Goal: Complete application form: Complete application form

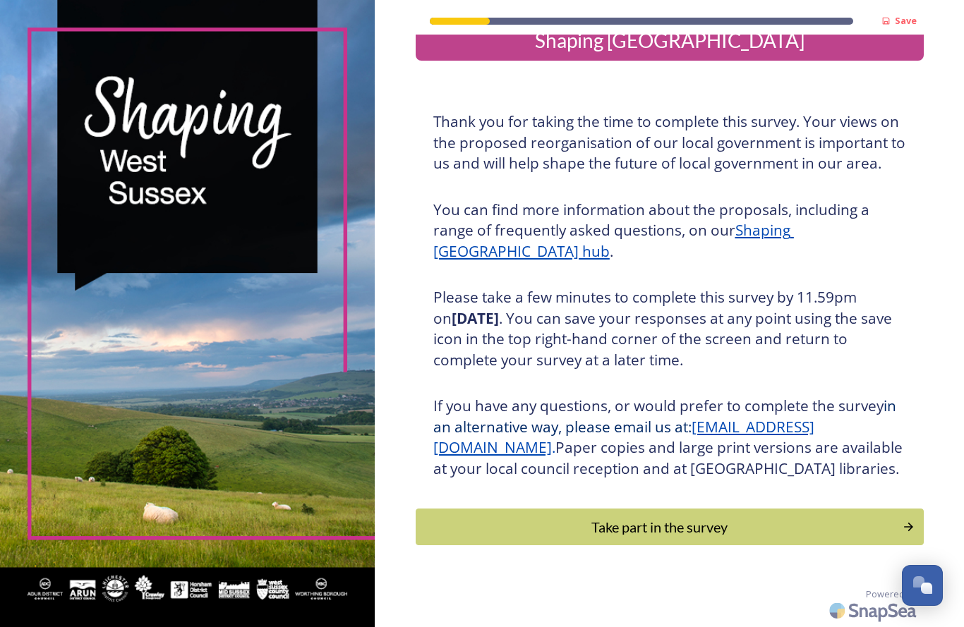
scroll to position [42, 0]
click at [522, 522] on div "Take part in the survey" at bounding box center [659, 526] width 472 height 21
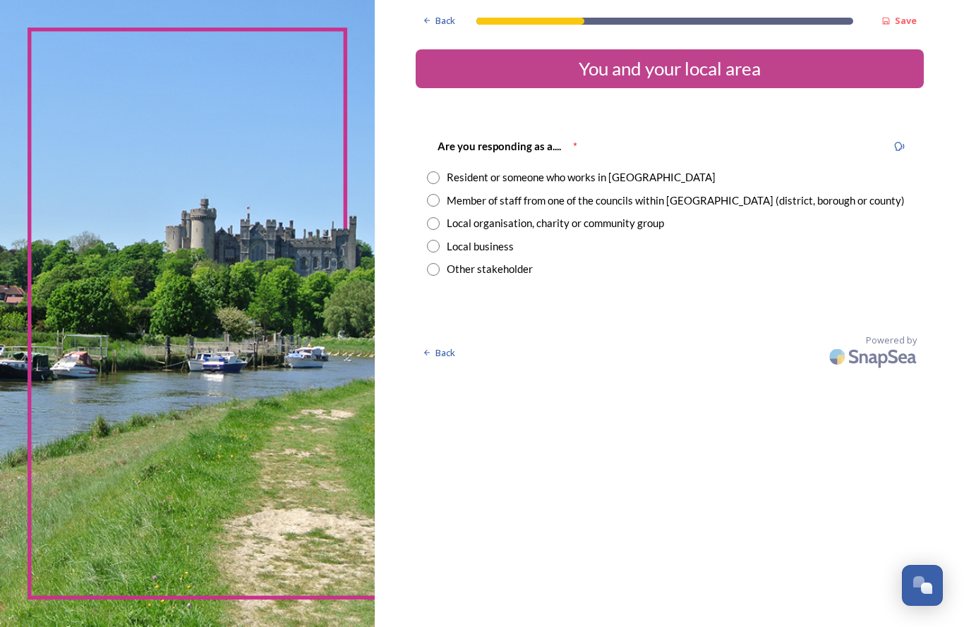
click at [427, 179] on input "radio" at bounding box center [433, 177] width 13 height 13
radio input "true"
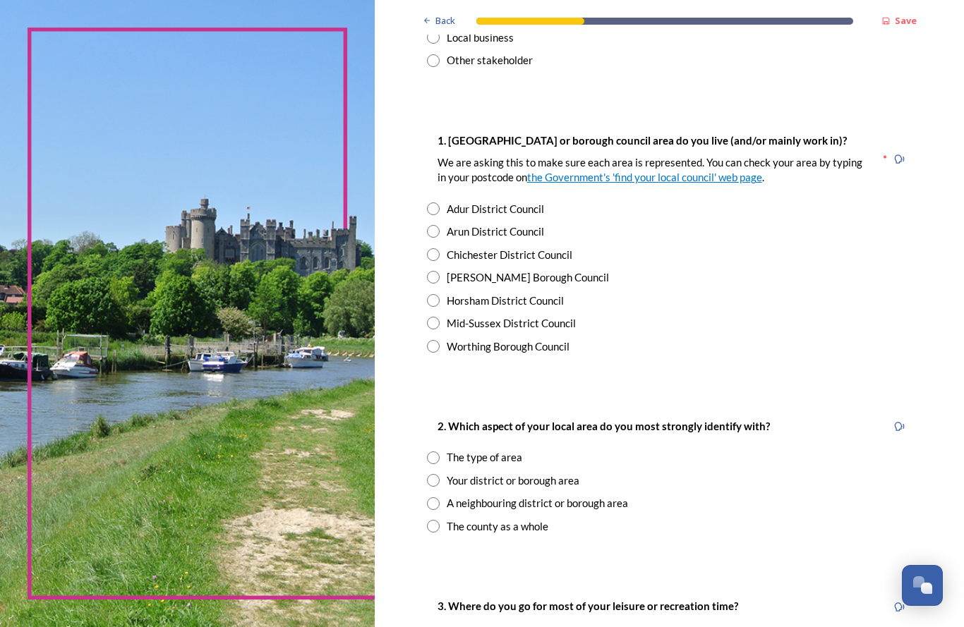
scroll to position [209, 0]
click at [396, 238] on div "Back Save You and your local area Are you responding as a.... * Resident or som…" at bounding box center [669, 621] width 589 height 1661
click at [427, 205] on input "radio" at bounding box center [433, 208] width 13 height 13
radio input "true"
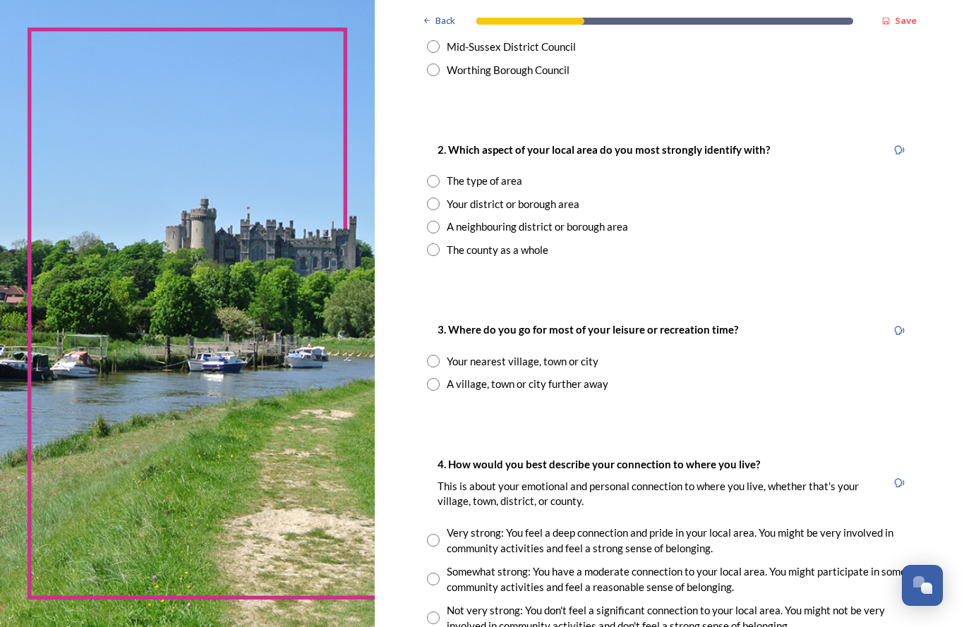
scroll to position [486, 0]
click at [427, 179] on input "radio" at bounding box center [433, 180] width 13 height 13
radio input "true"
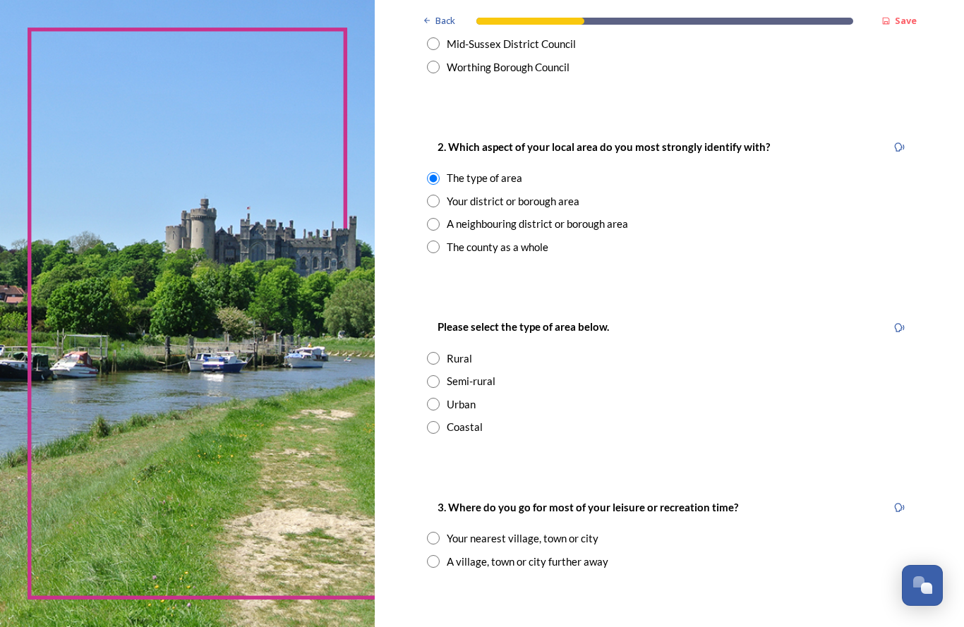
scroll to position [488, 0]
click at [427, 198] on input "radio" at bounding box center [433, 201] width 13 height 13
radio input "true"
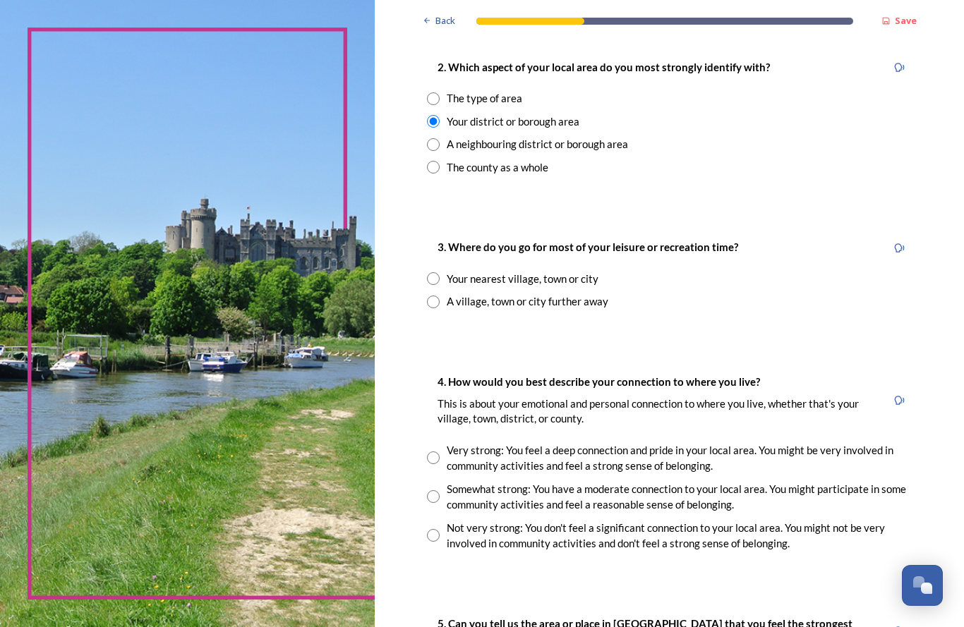
scroll to position [567, 0]
click at [427, 139] on input "radio" at bounding box center [433, 145] width 13 height 13
radio input "true"
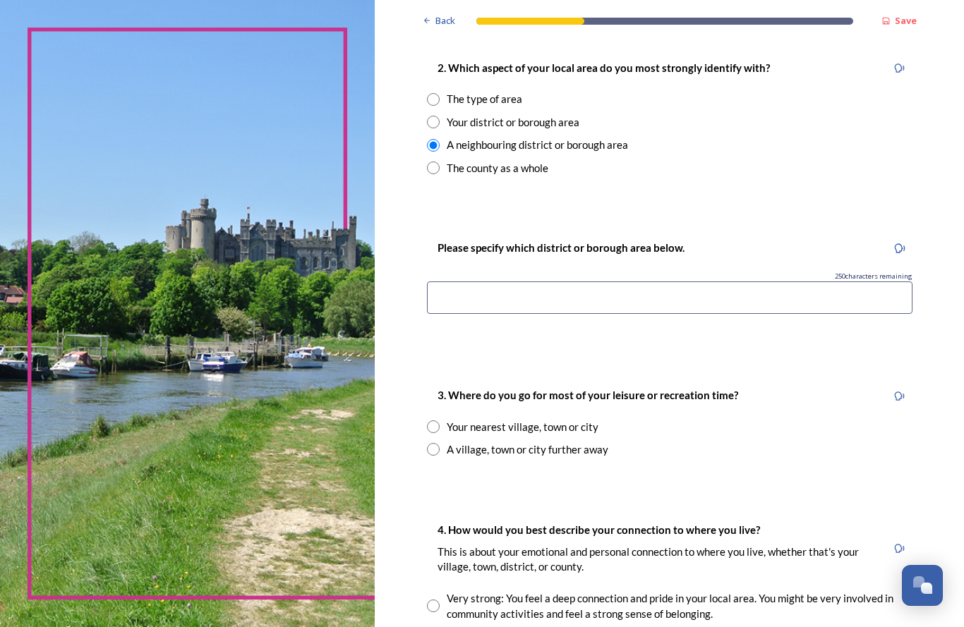
click at [427, 116] on input "radio" at bounding box center [433, 122] width 13 height 13
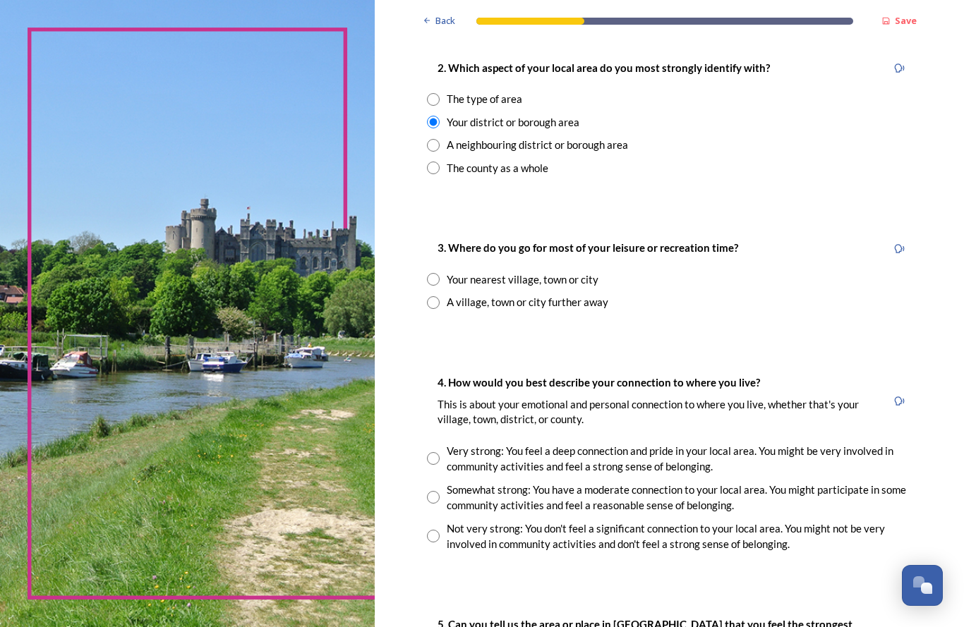
click at [430, 141] on div "A neighbouring district or borough area" at bounding box center [669, 145] width 485 height 16
radio input "false"
radio input "true"
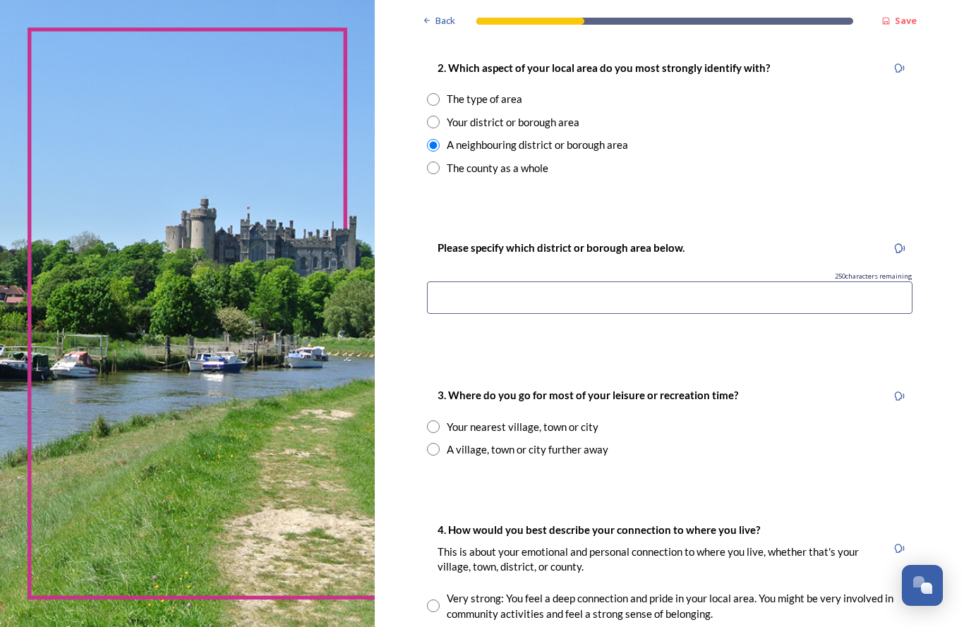
click at [451, 298] on input at bounding box center [669, 297] width 485 height 32
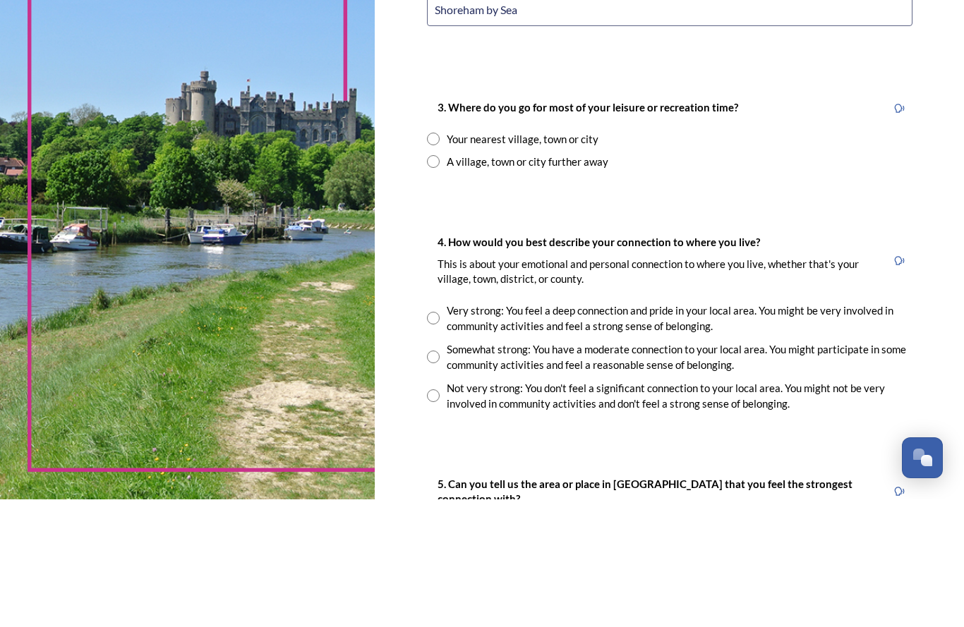
scroll to position [731, 0]
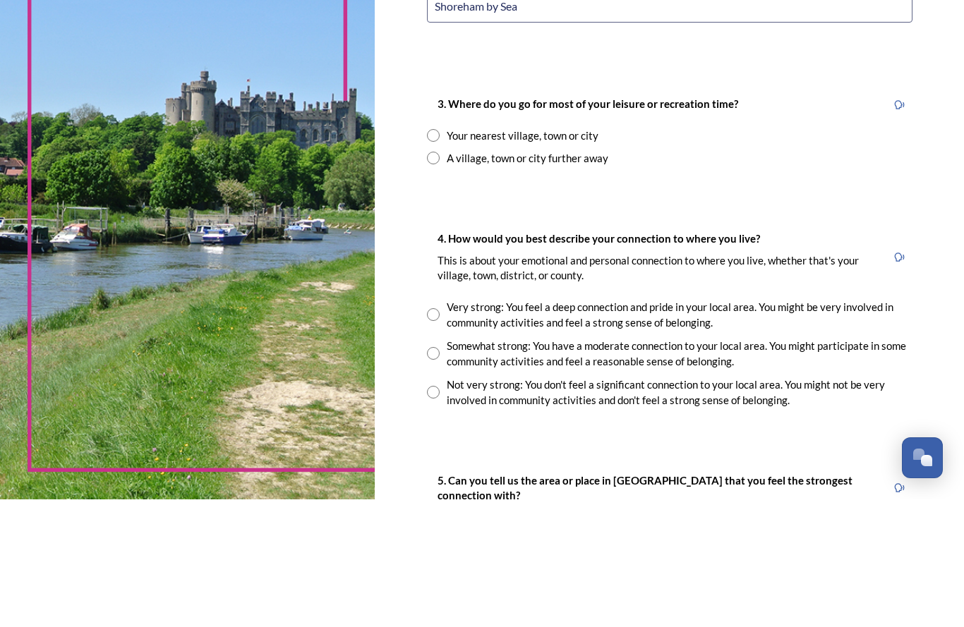
type input "Shoreham by Sea"
click at [427, 279] on input "radio" at bounding box center [433, 285] width 13 height 13
radio input "true"
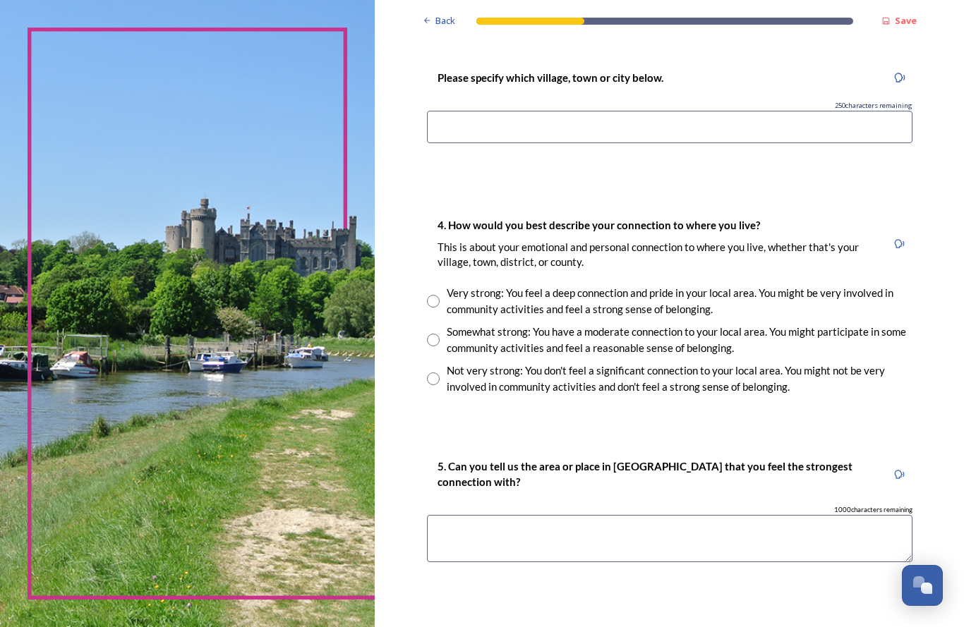
scroll to position [1019, 0]
click at [433, 121] on input at bounding box center [669, 127] width 485 height 32
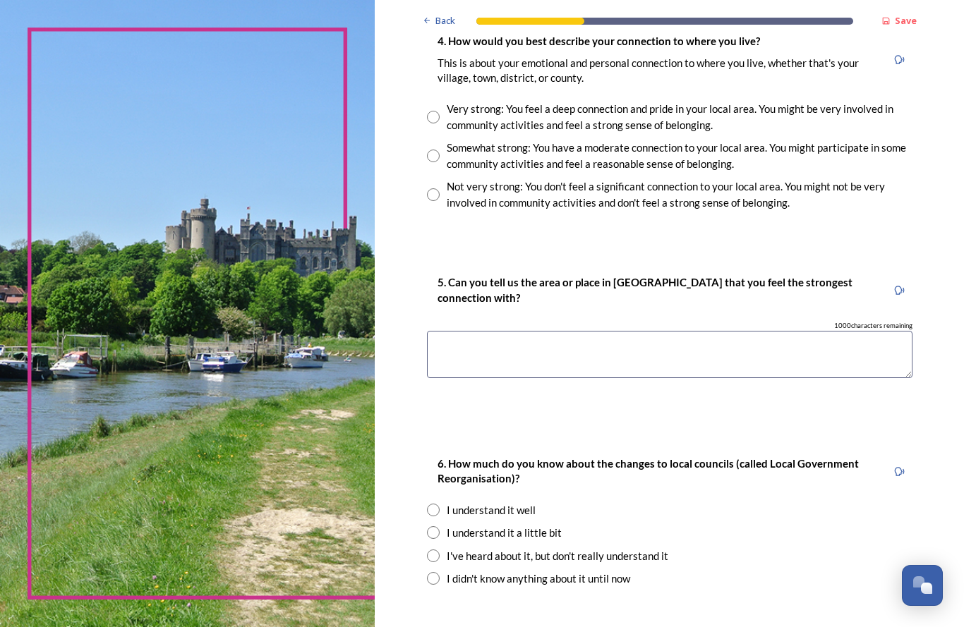
scroll to position [1205, 0]
type input "Worthing"
click at [447, 149] on div "Somewhat strong: You have a moderate connection to your local area. You might p…" at bounding box center [680, 154] width 466 height 32
radio input "true"
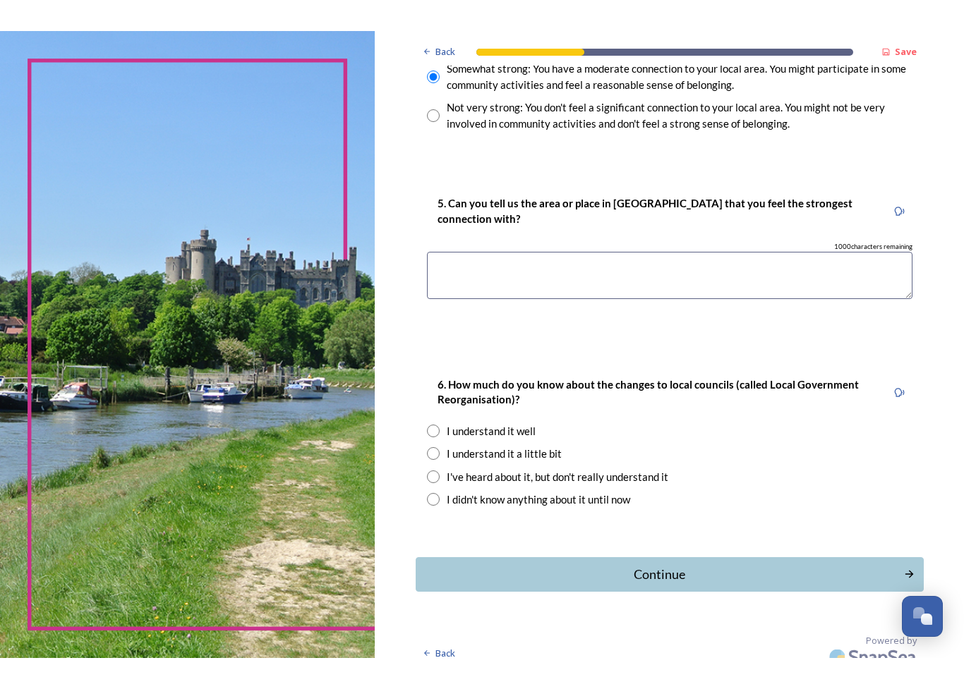
scroll to position [1312, 0]
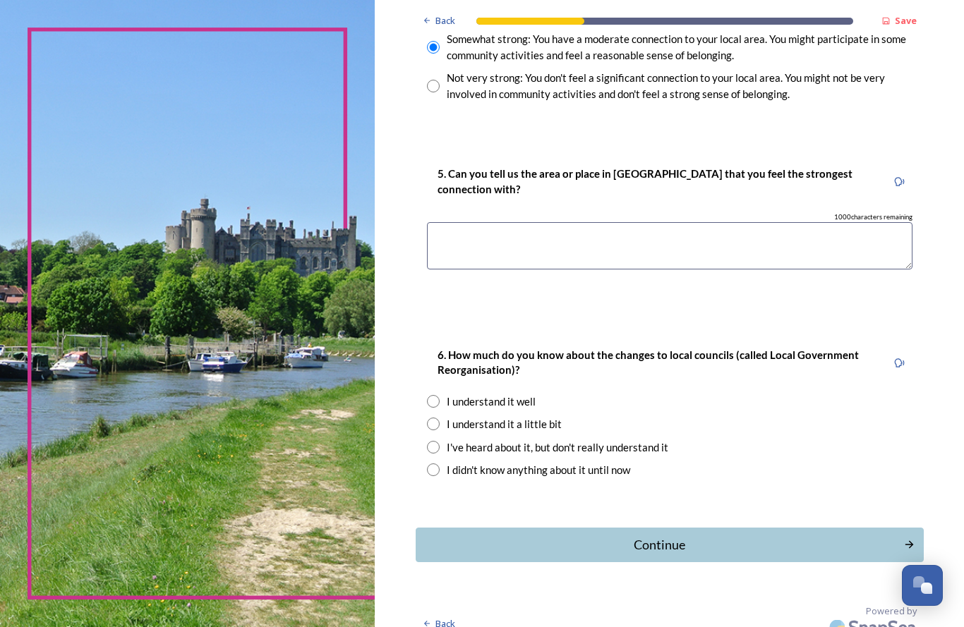
click at [444, 229] on textarea at bounding box center [669, 245] width 485 height 47
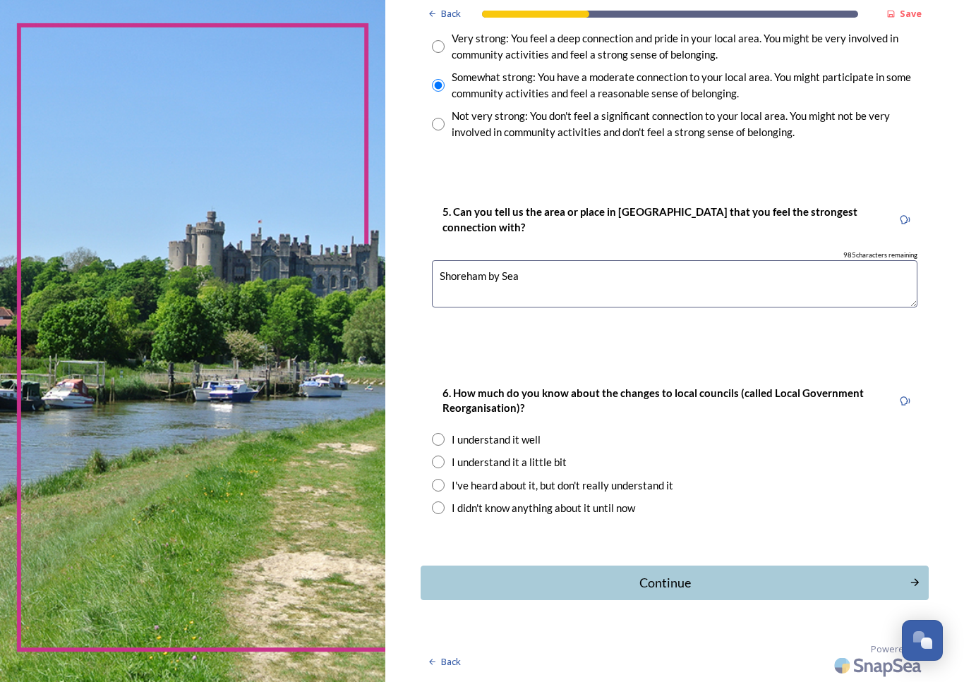
scroll to position [1250, 0]
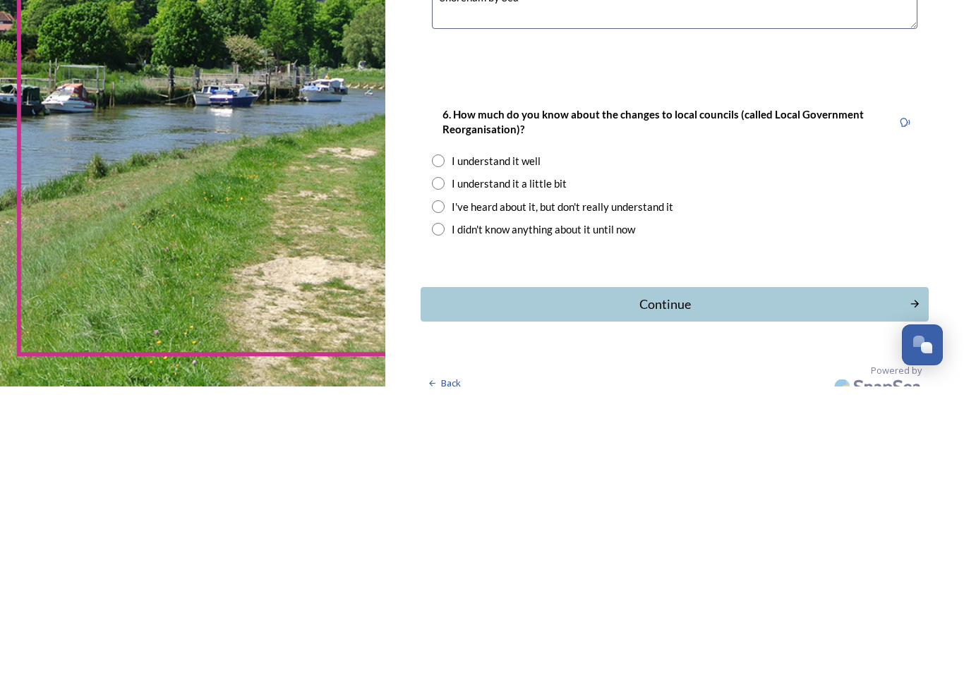
type textarea "Shoreham by Sea"
click at [432, 457] on input "radio" at bounding box center [438, 463] width 13 height 13
radio input "true"
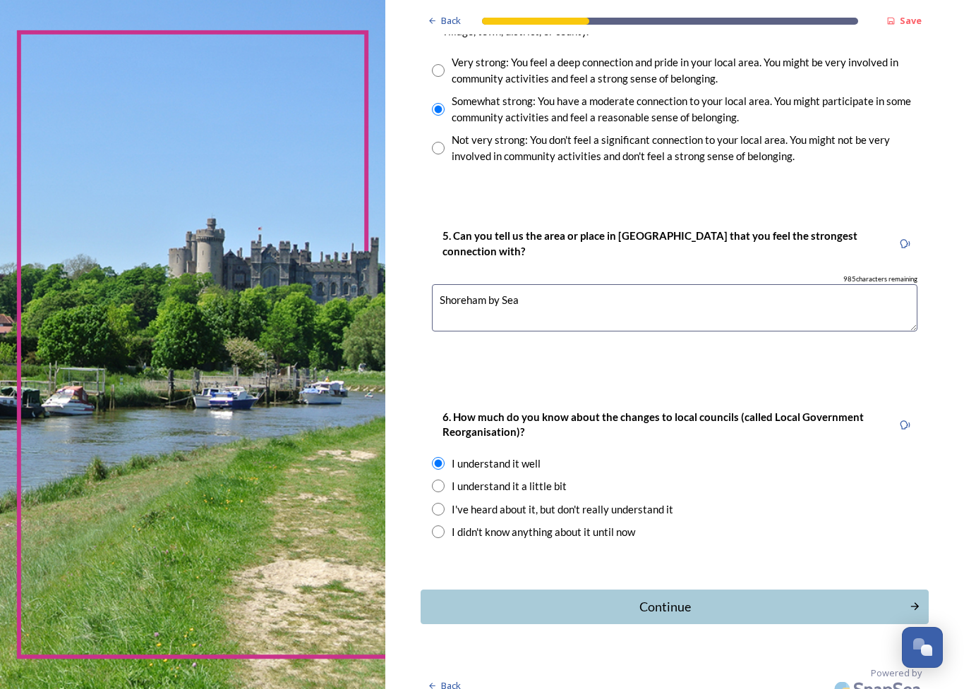
click at [568, 597] on div "Continue" at bounding box center [664, 606] width 473 height 19
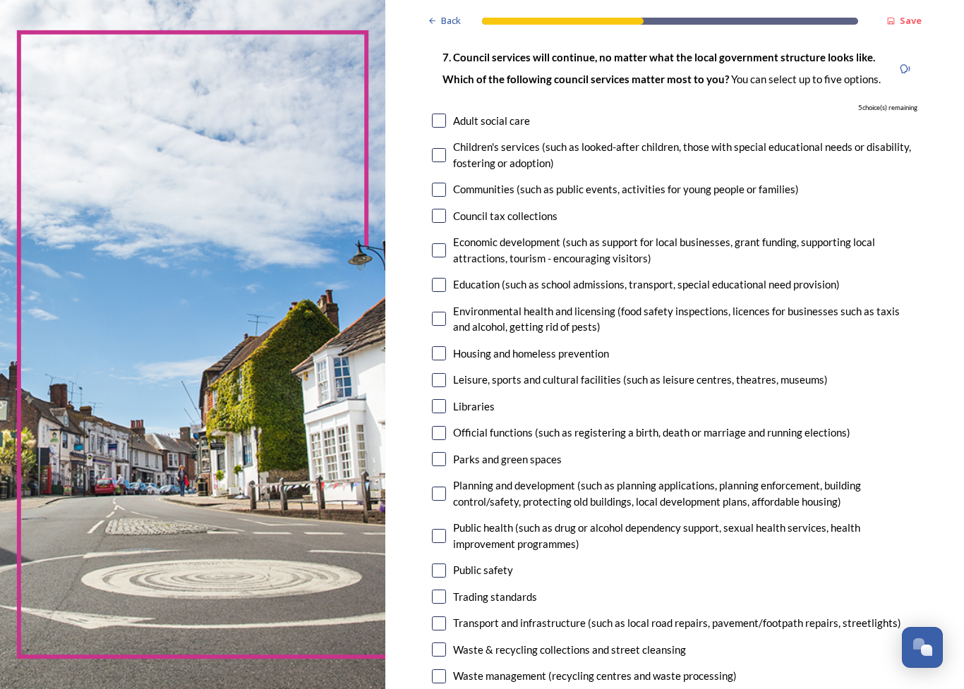
scroll to position [90, 0]
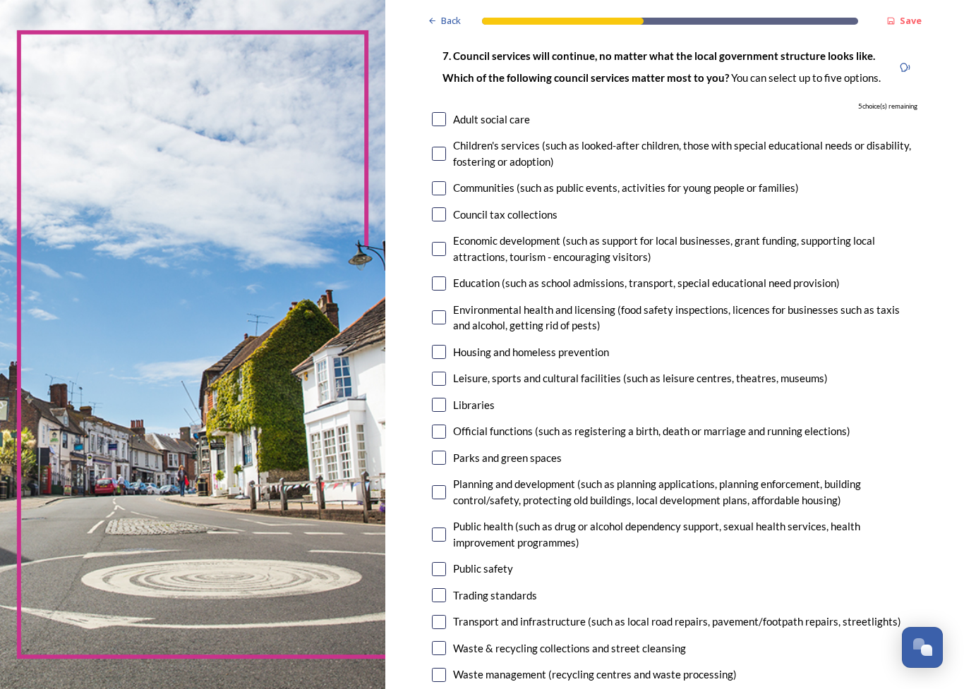
click at [432, 213] on input "checkbox" at bounding box center [439, 214] width 14 height 14
checkbox input "true"
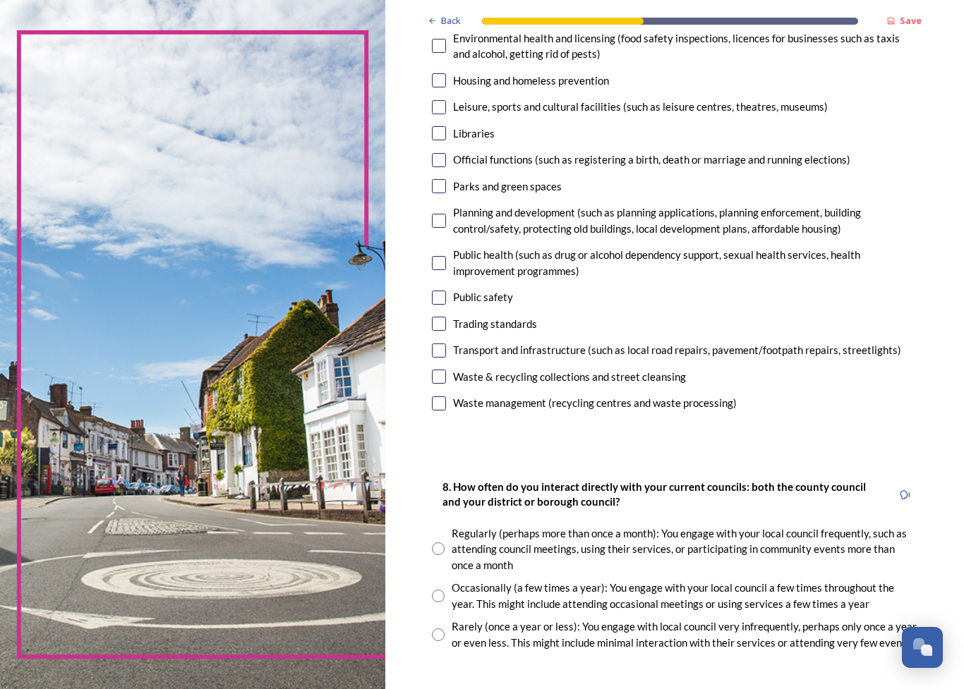
scroll to position [371, 0]
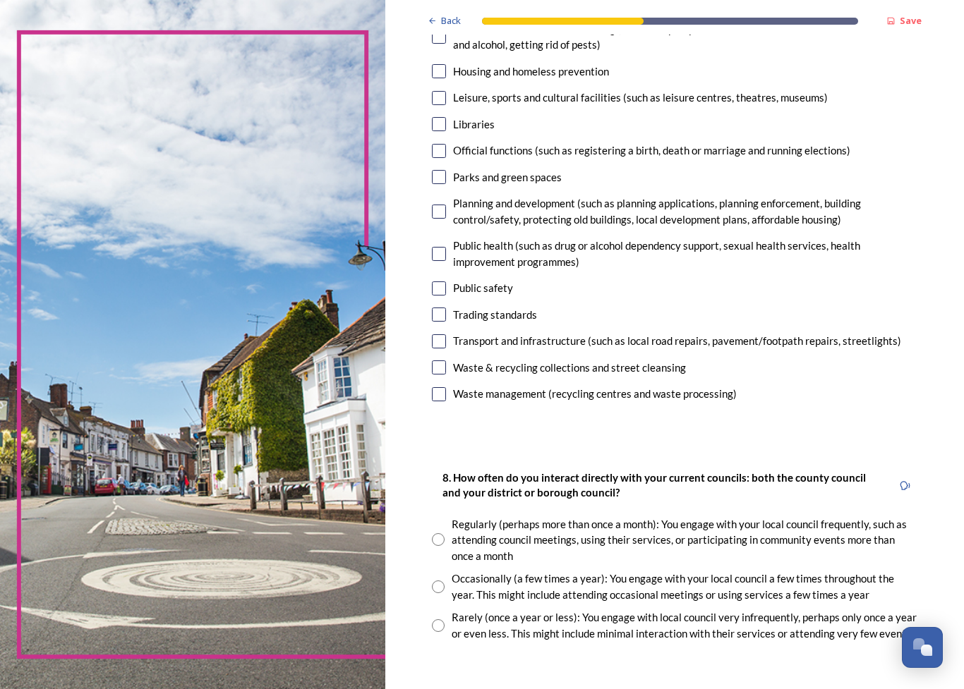
click at [432, 172] on input "checkbox" at bounding box center [439, 177] width 14 height 14
checkbox input "true"
click at [432, 207] on input "checkbox" at bounding box center [439, 212] width 14 height 14
checkbox input "true"
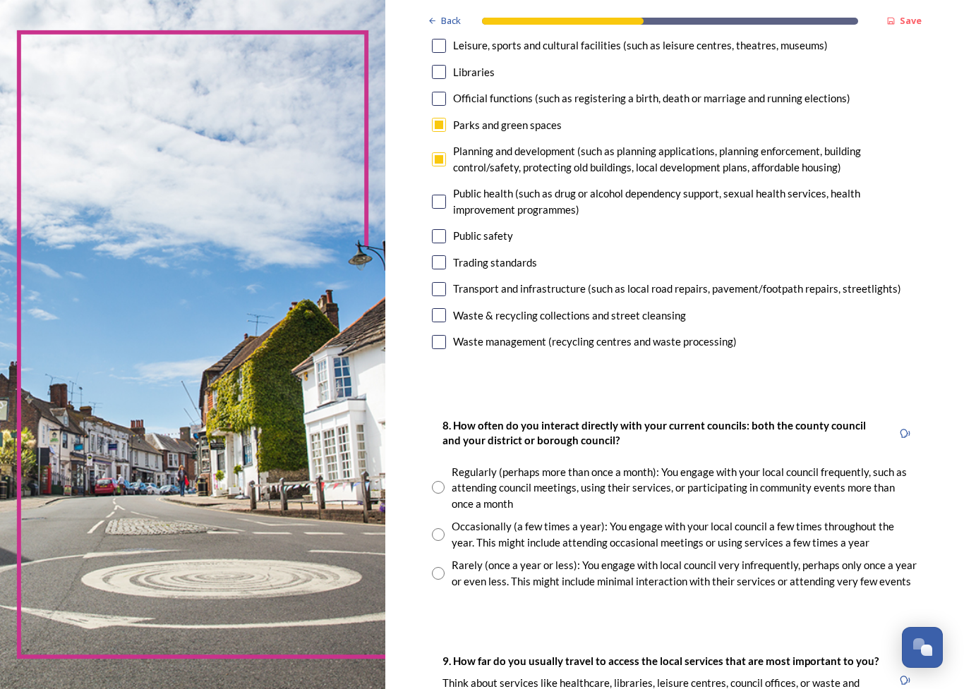
scroll to position [423, 0]
click at [432, 201] on input "checkbox" at bounding box center [439, 202] width 14 height 14
checkbox input "true"
click at [432, 229] on input "checkbox" at bounding box center [439, 236] width 14 height 14
checkbox input "true"
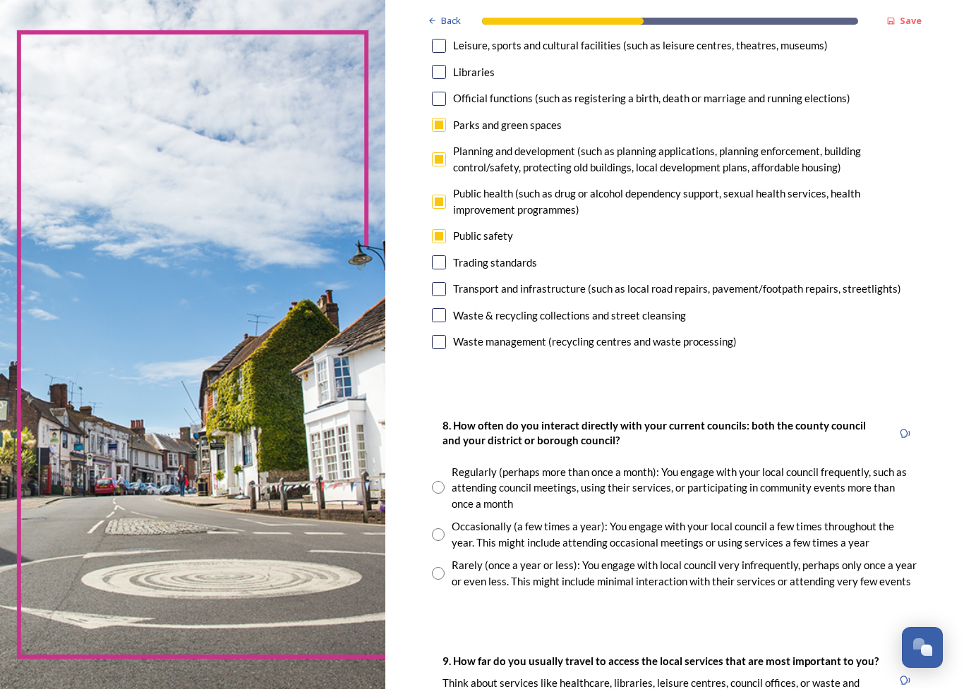
click at [432, 199] on input "checkbox" at bounding box center [439, 202] width 14 height 14
checkbox input "false"
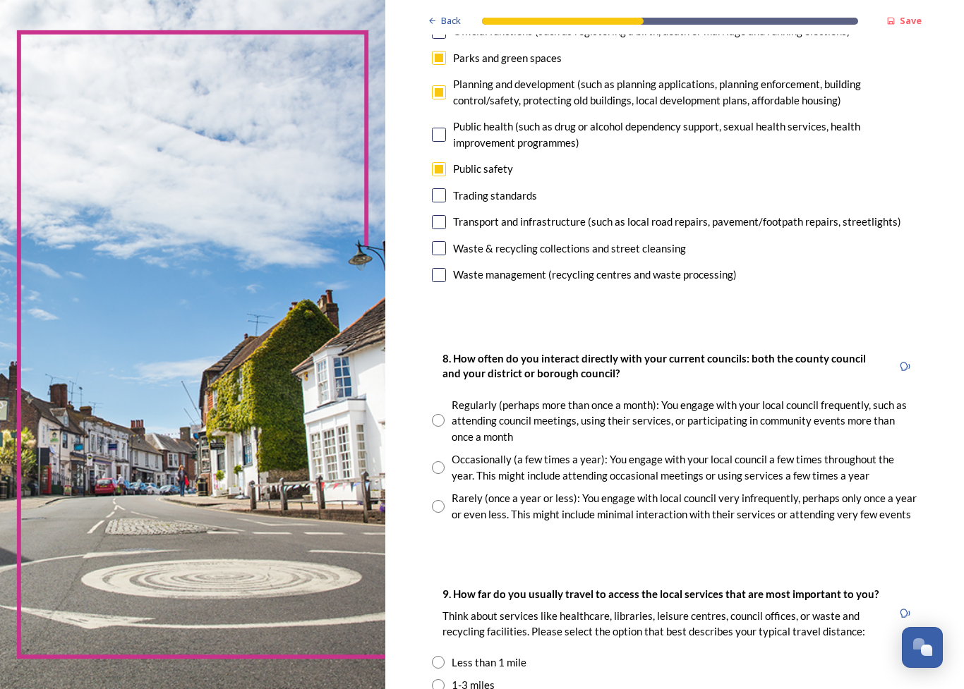
scroll to position [490, 0]
click at [432, 241] on input "checkbox" at bounding box center [439, 248] width 14 height 14
checkbox input "true"
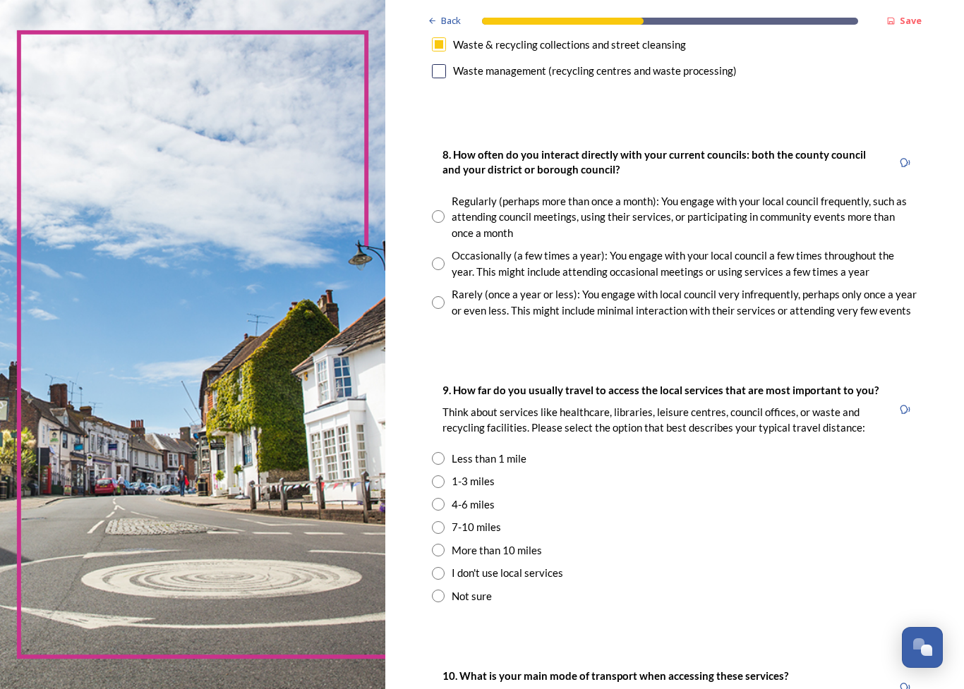
scroll to position [696, 0]
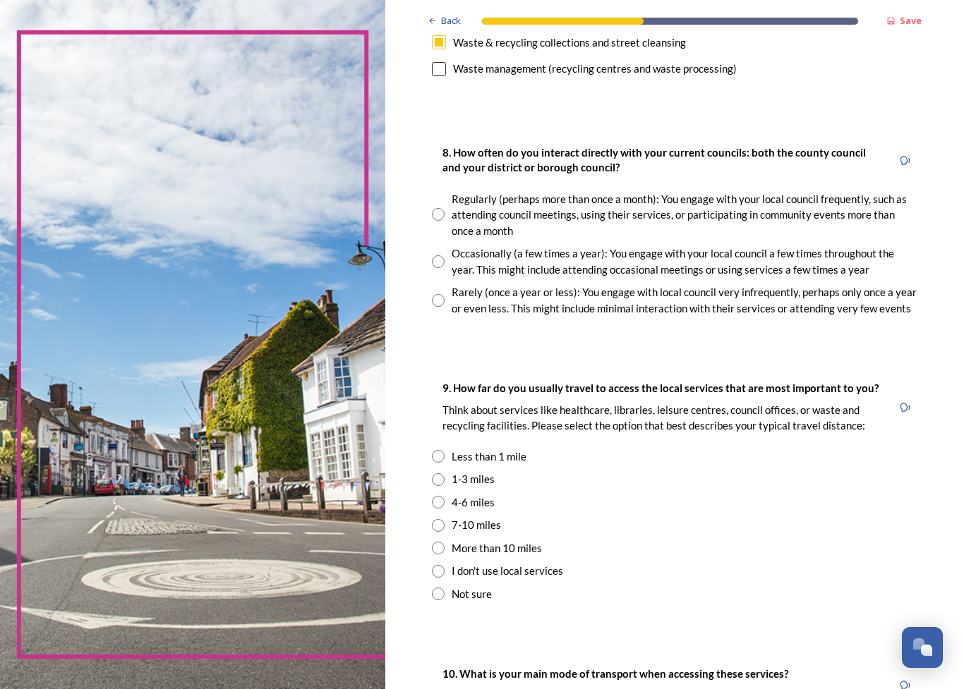
click at [432, 260] on div "Occasionally (a few times a year): You engage with your local council a few tim…" at bounding box center [674, 261] width 485 height 32
radio input "true"
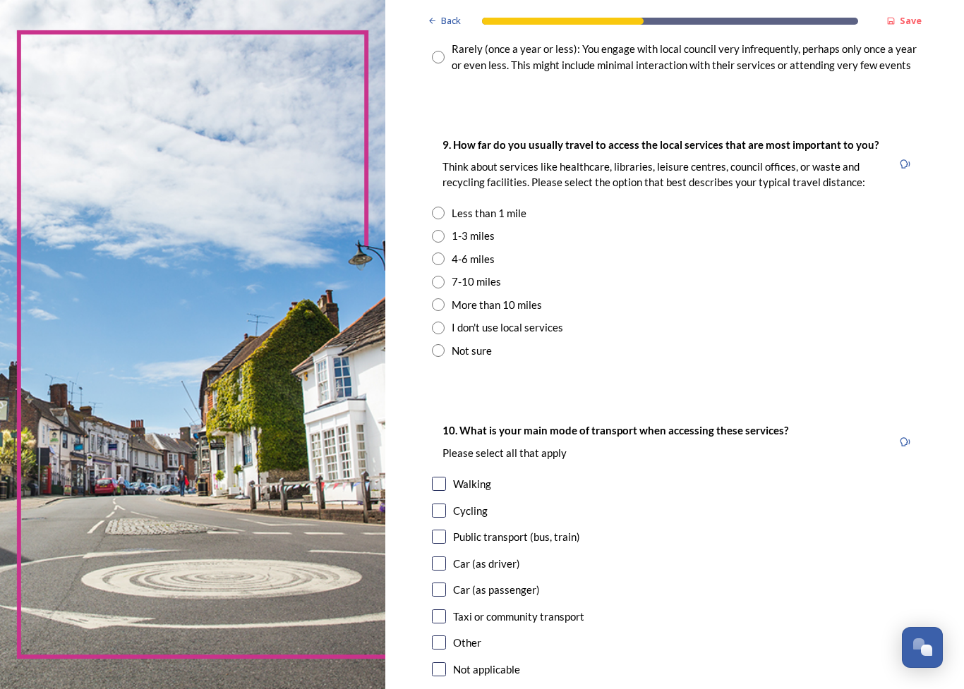
scroll to position [956, 0]
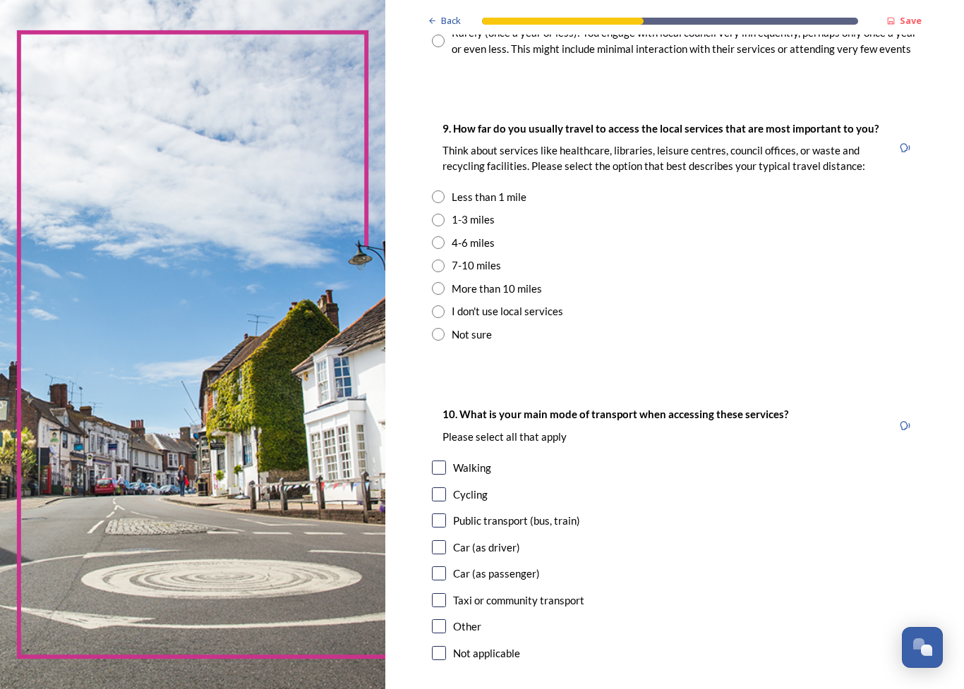
click at [432, 190] on input "radio" at bounding box center [438, 196] width 13 height 13
radio input "true"
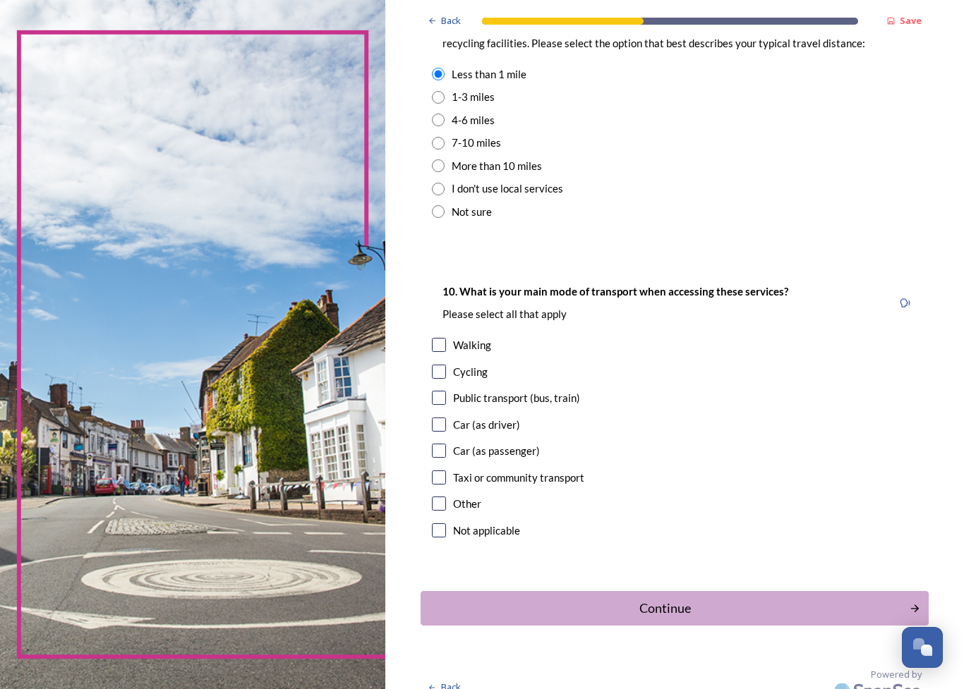
scroll to position [1078, 0]
click at [432, 339] on input "checkbox" at bounding box center [439, 346] width 14 height 14
checkbox input "true"
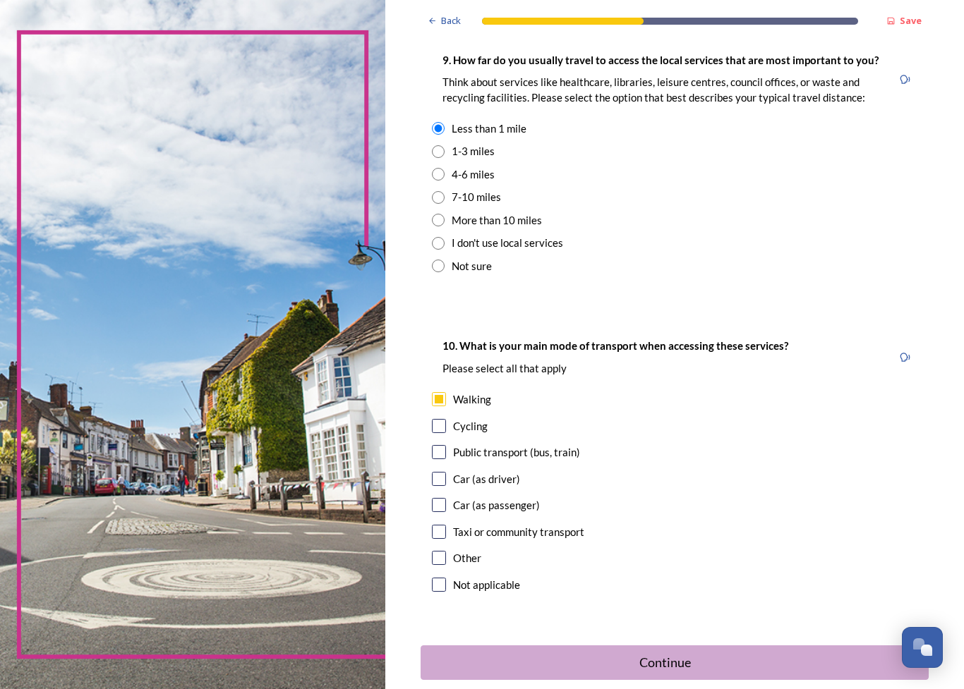
scroll to position [1024, 0]
click at [432, 472] on input "checkbox" at bounding box center [439, 479] width 14 height 14
checkbox input "true"
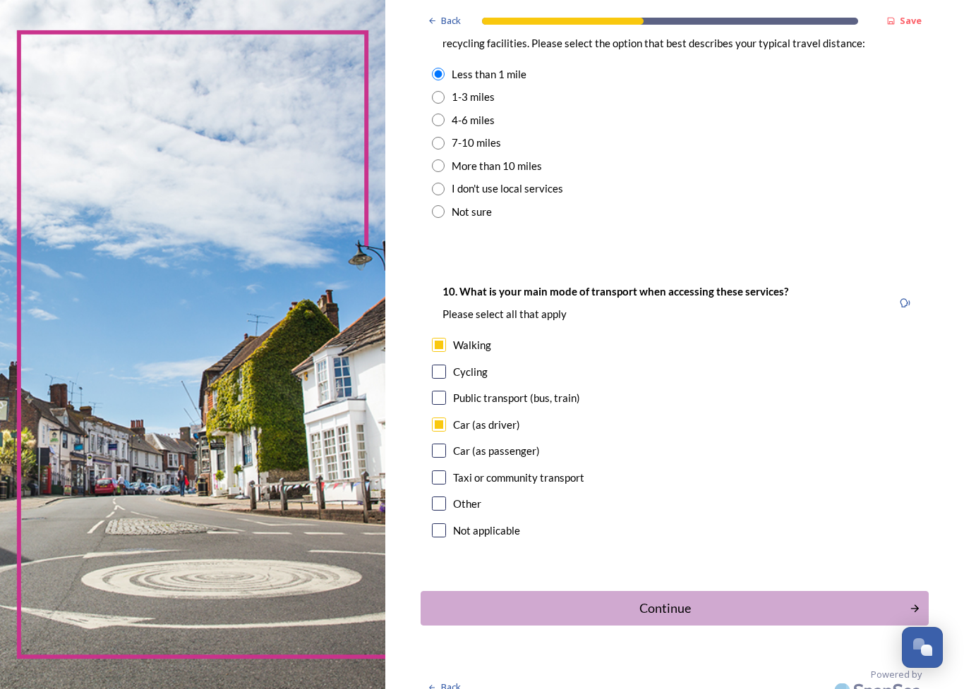
scroll to position [1078, 0]
click at [602, 600] on div "Continue" at bounding box center [664, 609] width 473 height 19
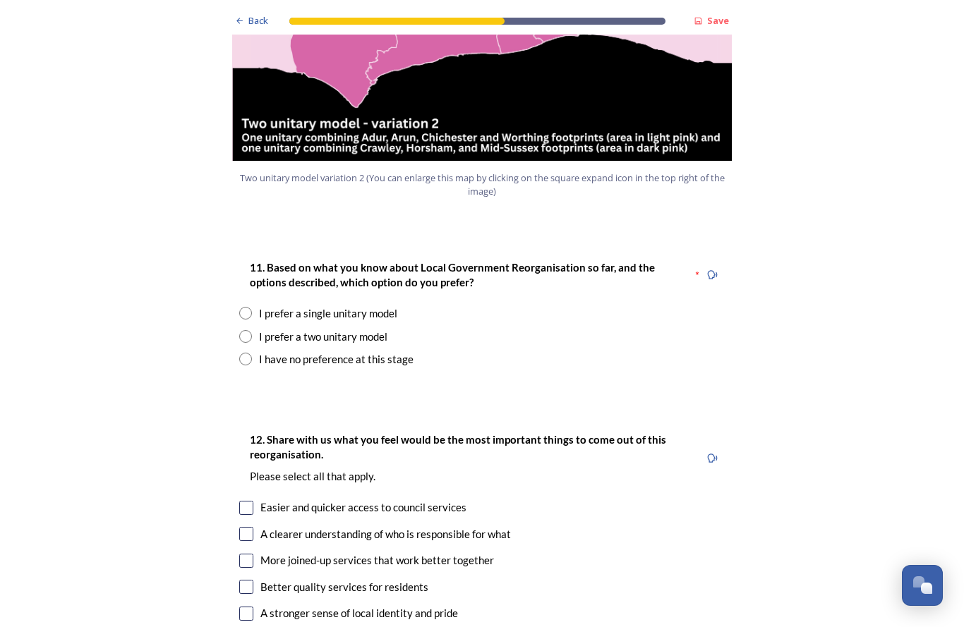
scroll to position [1715, 0]
click at [244, 330] on input "radio" at bounding box center [245, 336] width 13 height 13
radio input "true"
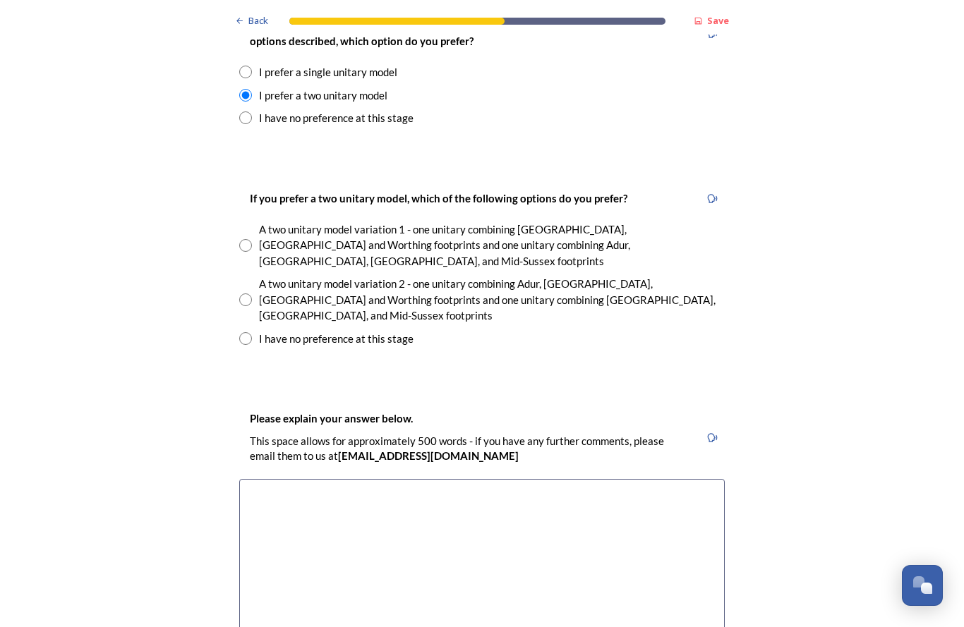
scroll to position [1958, 0]
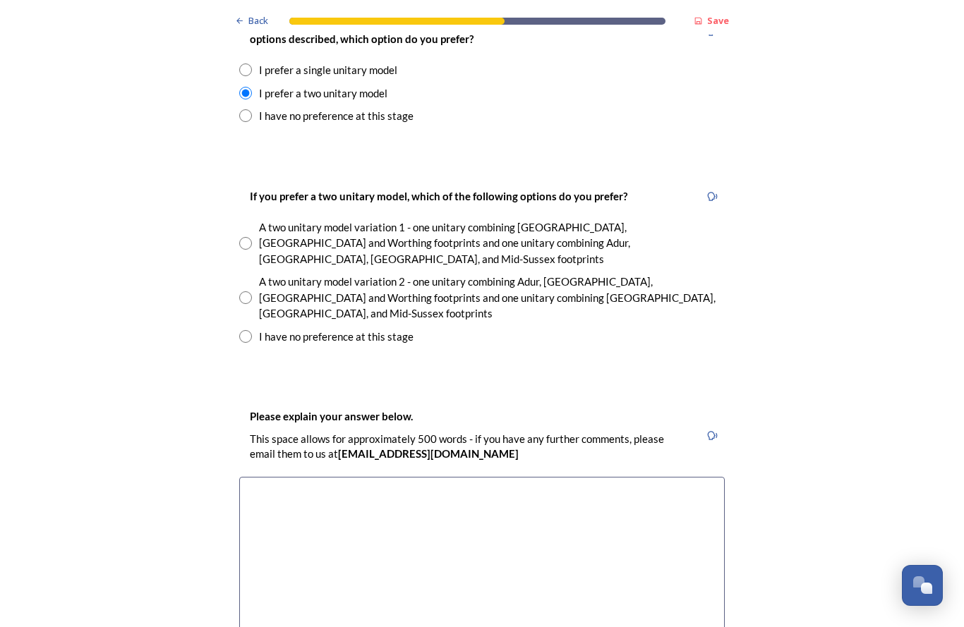
click at [240, 291] on input "radio" at bounding box center [245, 297] width 13 height 13
radio input "true"
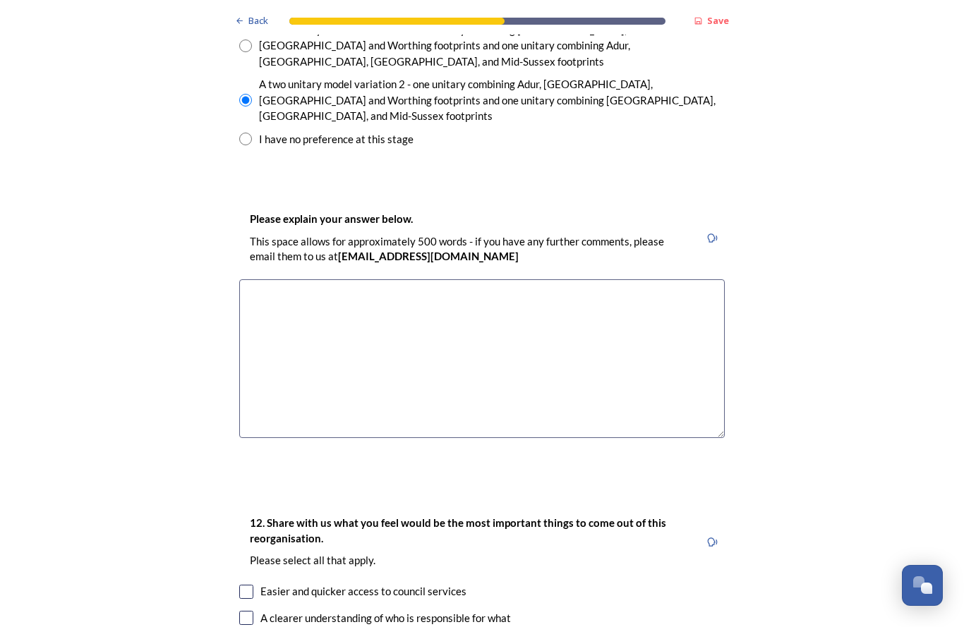
scroll to position [2159, 0]
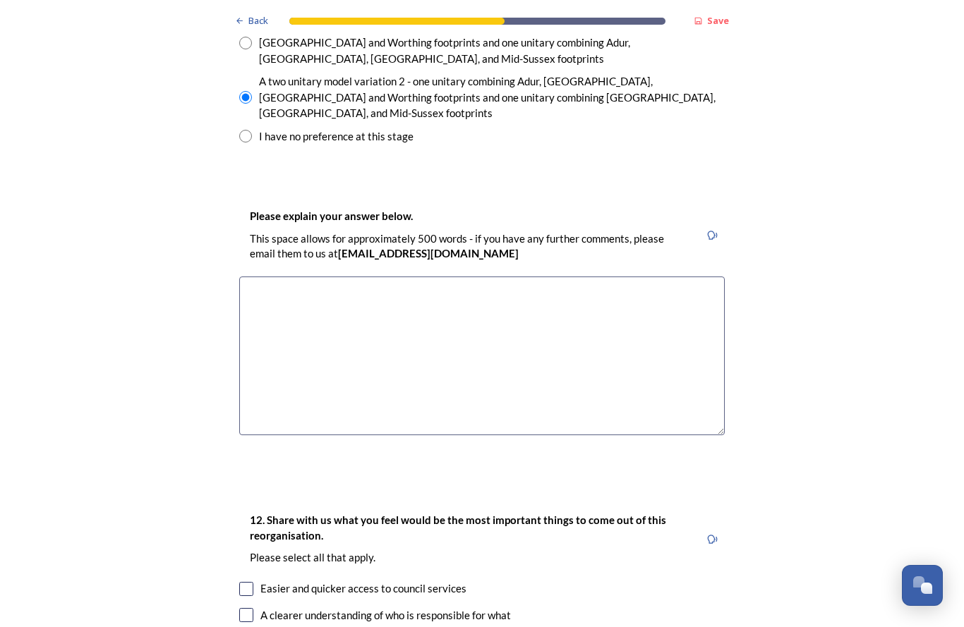
click at [270, 277] on textarea at bounding box center [481, 356] width 485 height 159
click at [312, 277] on textarea "I don’t lik" at bounding box center [481, 356] width 485 height 159
click at [314, 277] on textarea "I don’t much lke any option" at bounding box center [481, 356] width 485 height 159
click at [386, 277] on textarea "I don’t much like any option" at bounding box center [481, 356] width 485 height 159
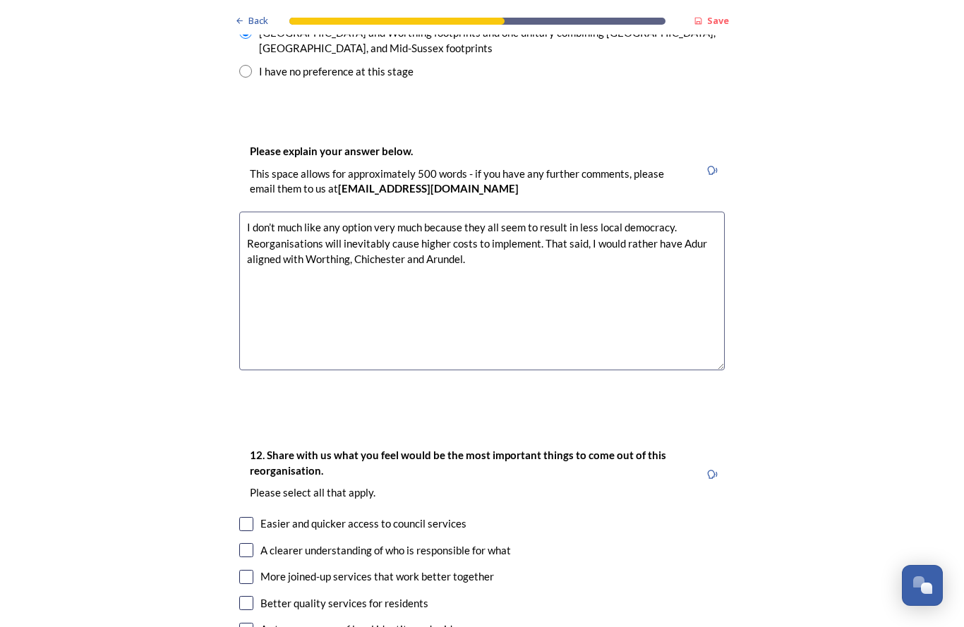
scroll to position [2216, 0]
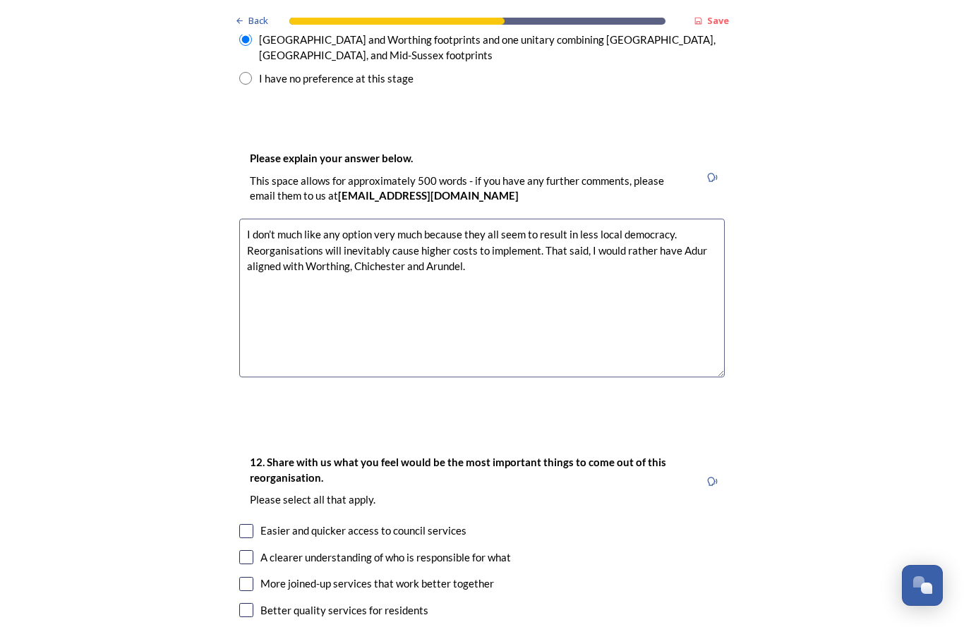
click at [485, 219] on textarea "I don’t much like any option very much because they all seem to result in less …" at bounding box center [481, 298] width 485 height 159
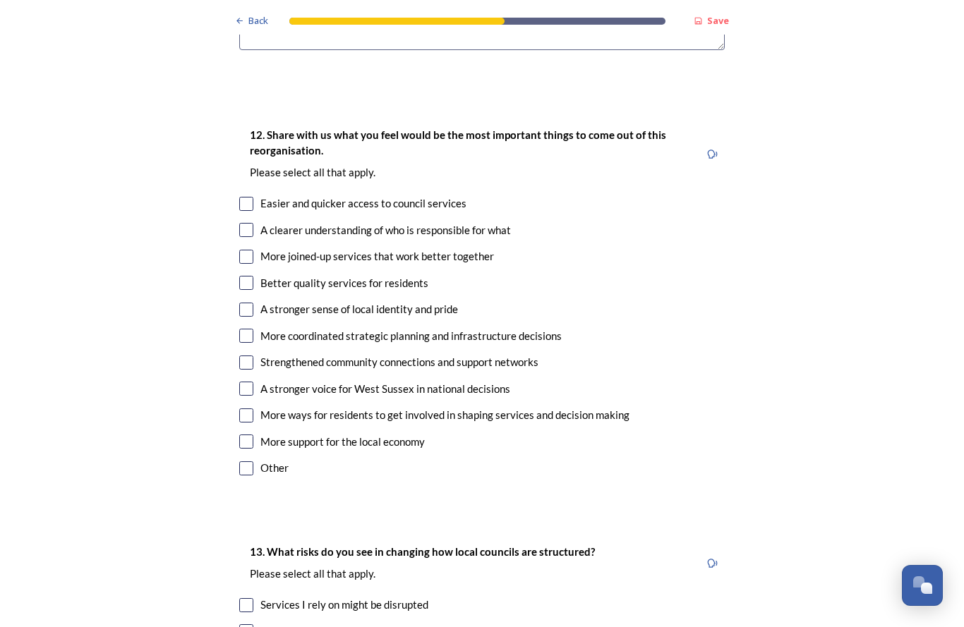
scroll to position [2543, 0]
type textarea "I don’t much like any option very much because they all seem to result in less …"
click at [253, 198] on input "checkbox" at bounding box center [246, 205] width 14 height 14
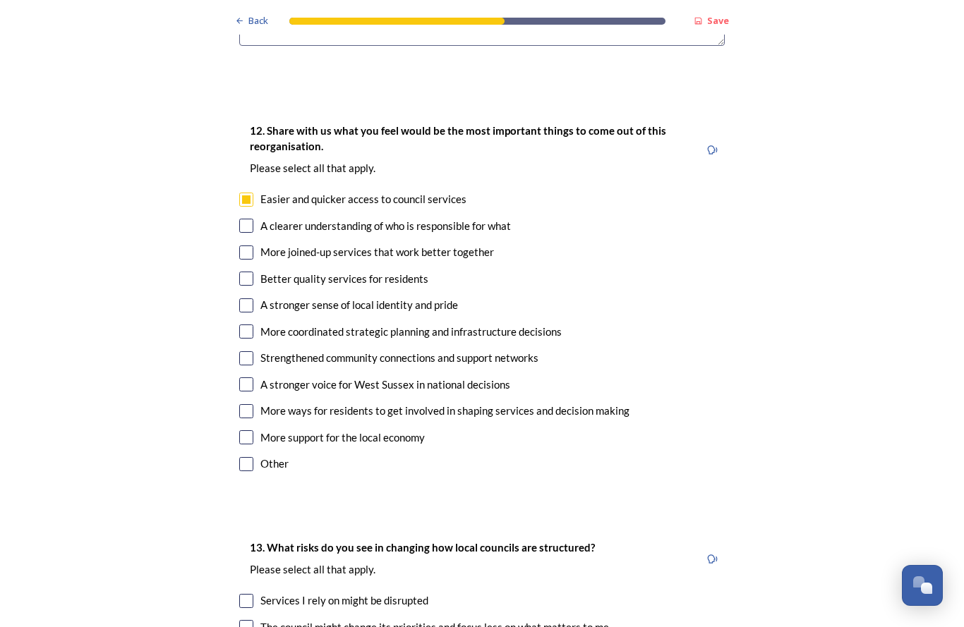
scroll to position [2549, 0]
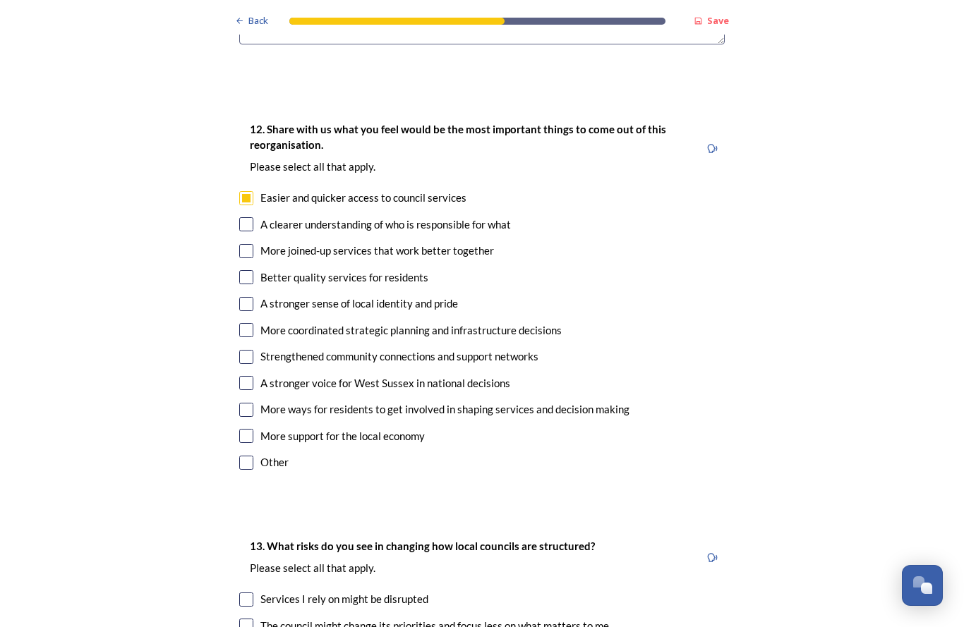
click at [252, 191] on input "checkbox" at bounding box center [246, 198] width 14 height 14
checkbox input "false"
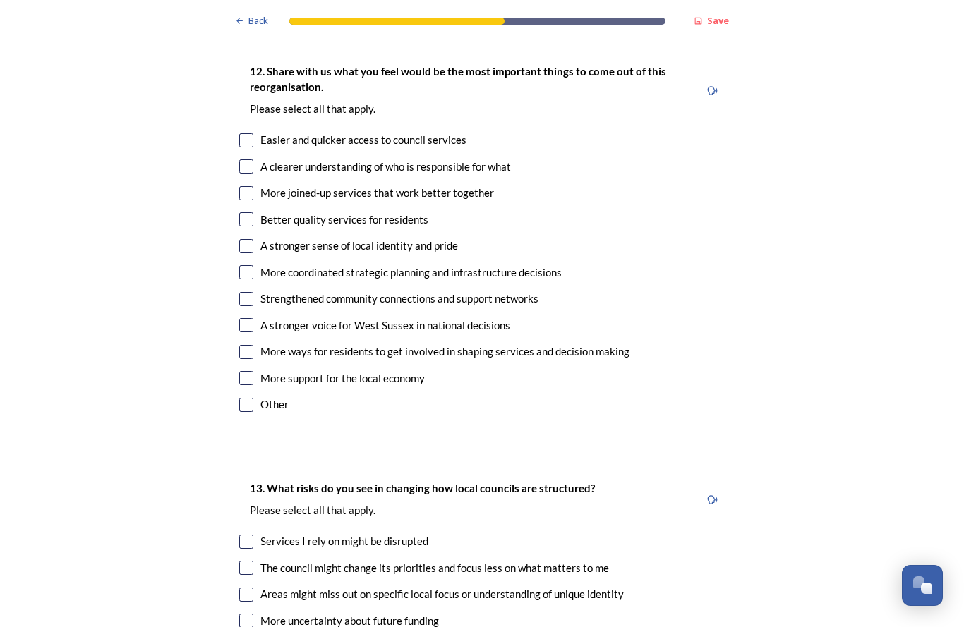
scroll to position [2607, 0]
click at [251, 398] on input "checkbox" at bounding box center [246, 405] width 14 height 14
checkbox input "true"
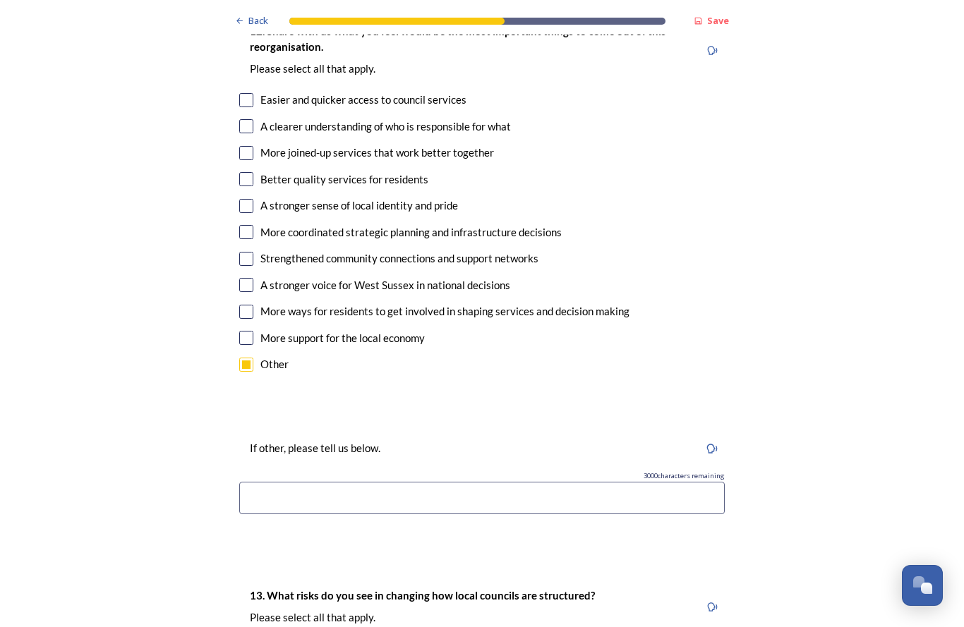
scroll to position [2661, 0]
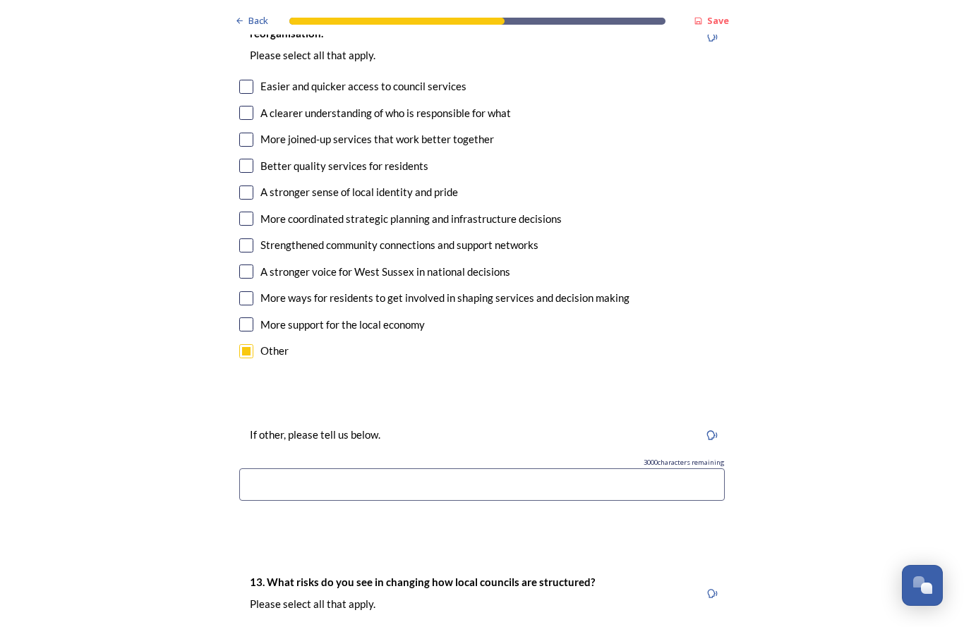
click at [258, 468] on input at bounding box center [481, 484] width 485 height 32
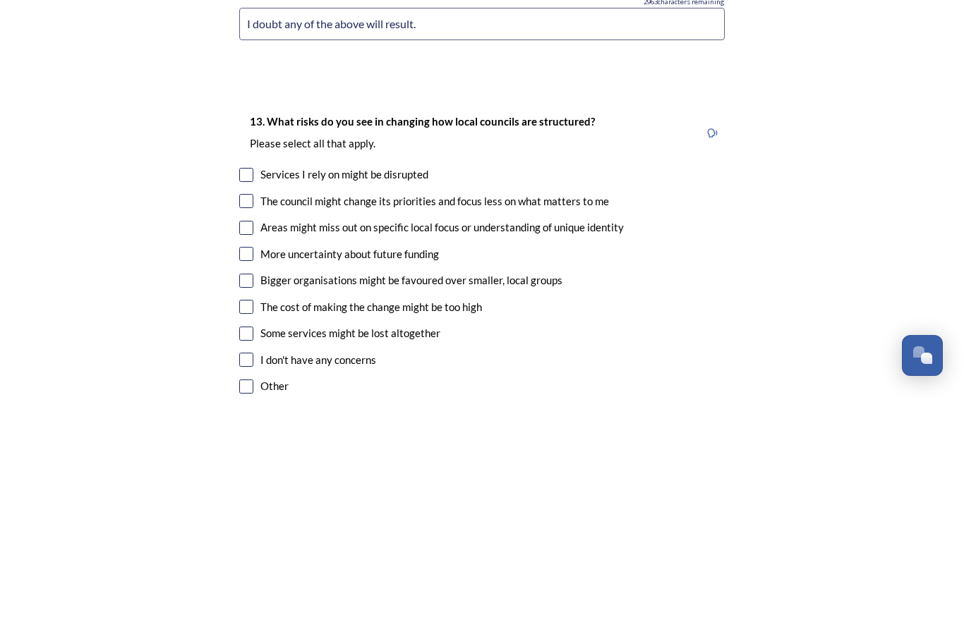
scroll to position [2891, 0]
type input "I doubt any of the above will result."
click at [243, 398] on input "checkbox" at bounding box center [246, 405] width 14 height 14
checkbox input "true"
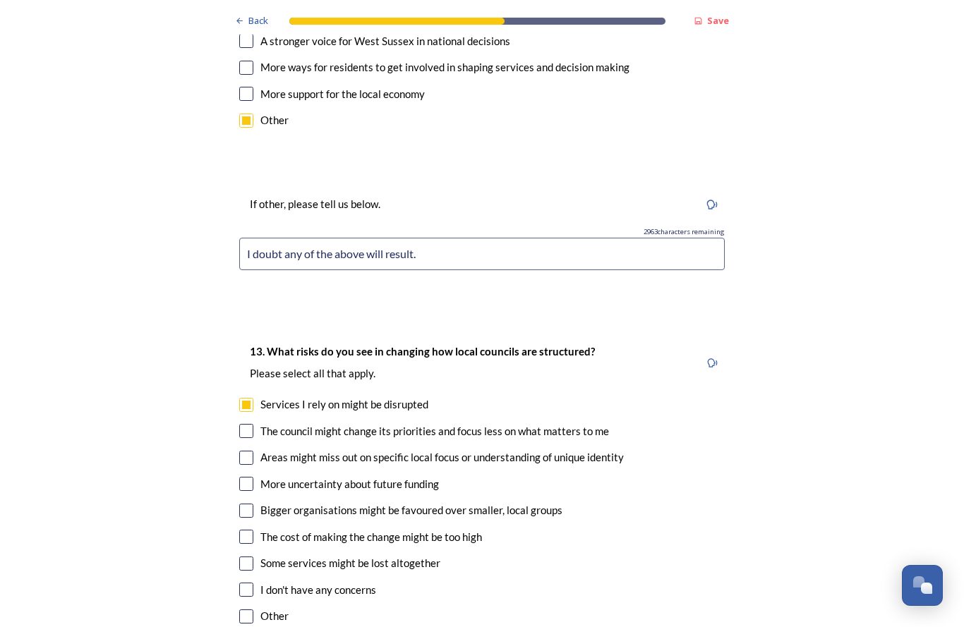
click at [245, 424] on input "checkbox" at bounding box center [246, 431] width 14 height 14
checkbox input "true"
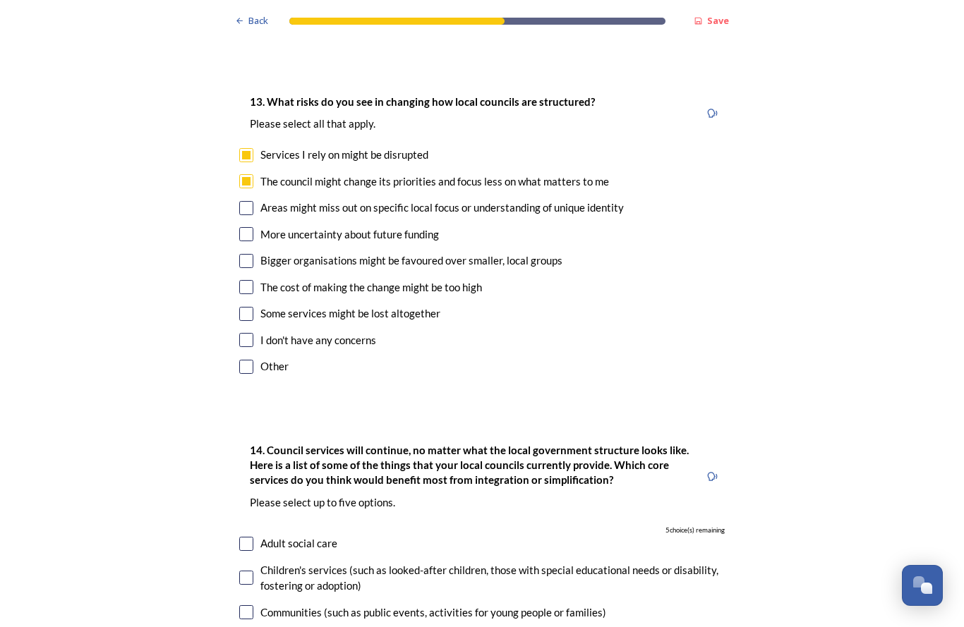
scroll to position [3142, 0]
click at [247, 200] on input "checkbox" at bounding box center [246, 207] width 14 height 14
checkbox input "true"
click at [243, 226] on input "checkbox" at bounding box center [246, 233] width 14 height 14
checkbox input "true"
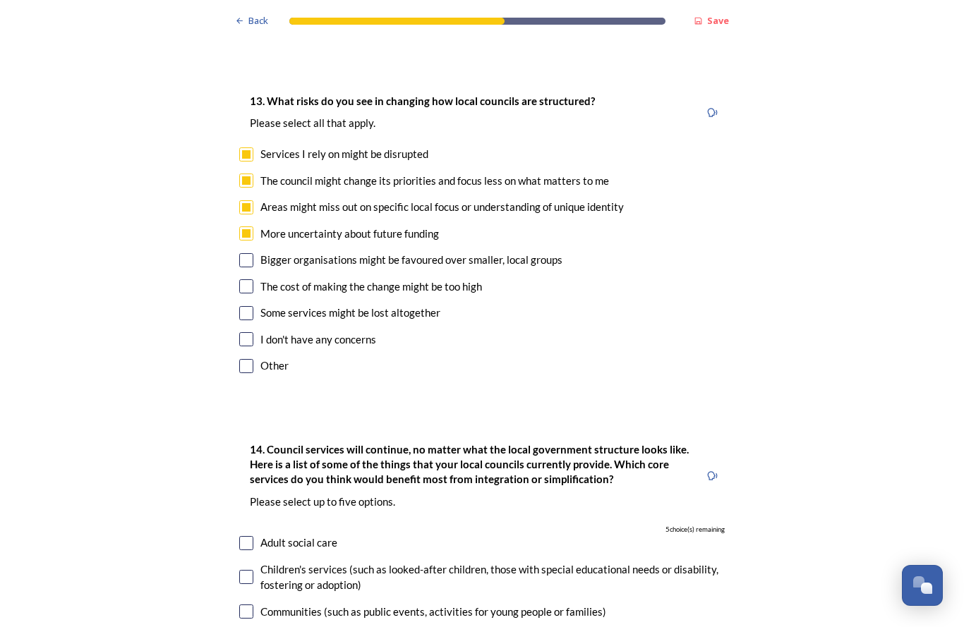
click at [245, 253] on input "checkbox" at bounding box center [246, 260] width 14 height 14
checkbox input "true"
click at [243, 279] on input "checkbox" at bounding box center [246, 286] width 14 height 14
checkbox input "true"
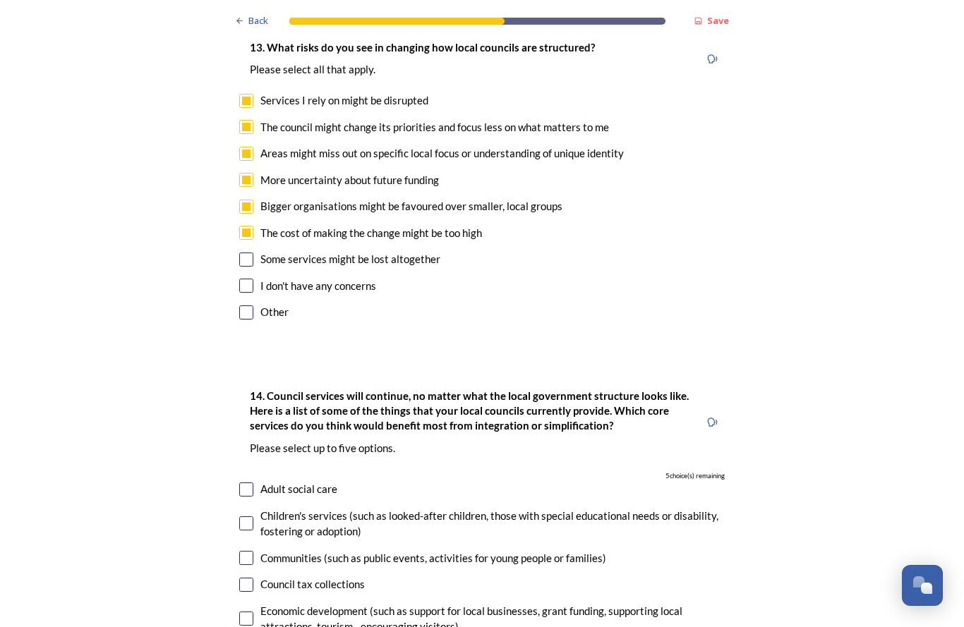
scroll to position [3196, 0]
click at [246, 252] on input "checkbox" at bounding box center [246, 259] width 14 height 14
checkbox input "true"
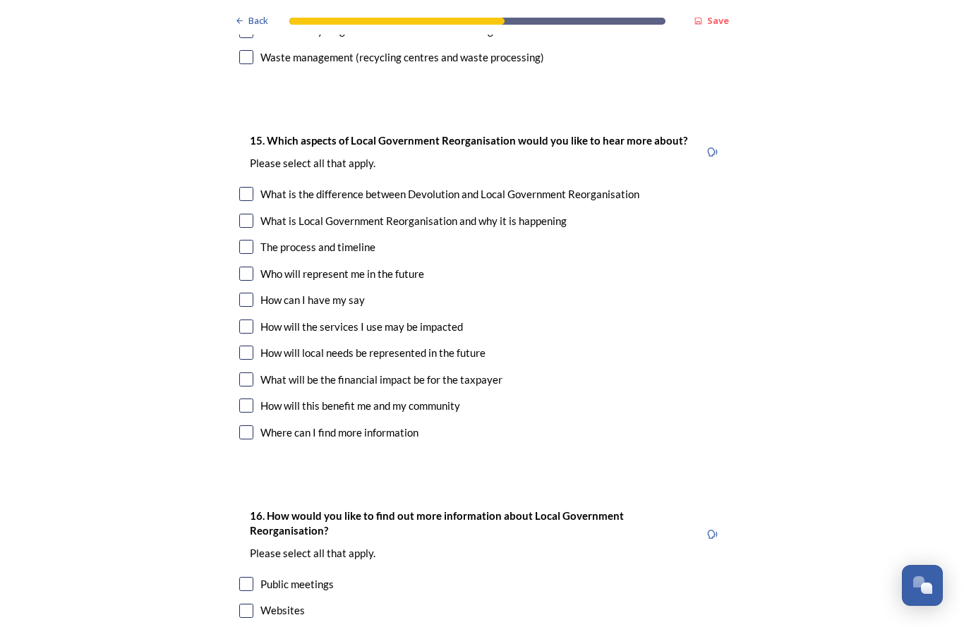
scroll to position [4183, 0]
click at [252, 267] on input "checkbox" at bounding box center [246, 274] width 14 height 14
checkbox input "true"
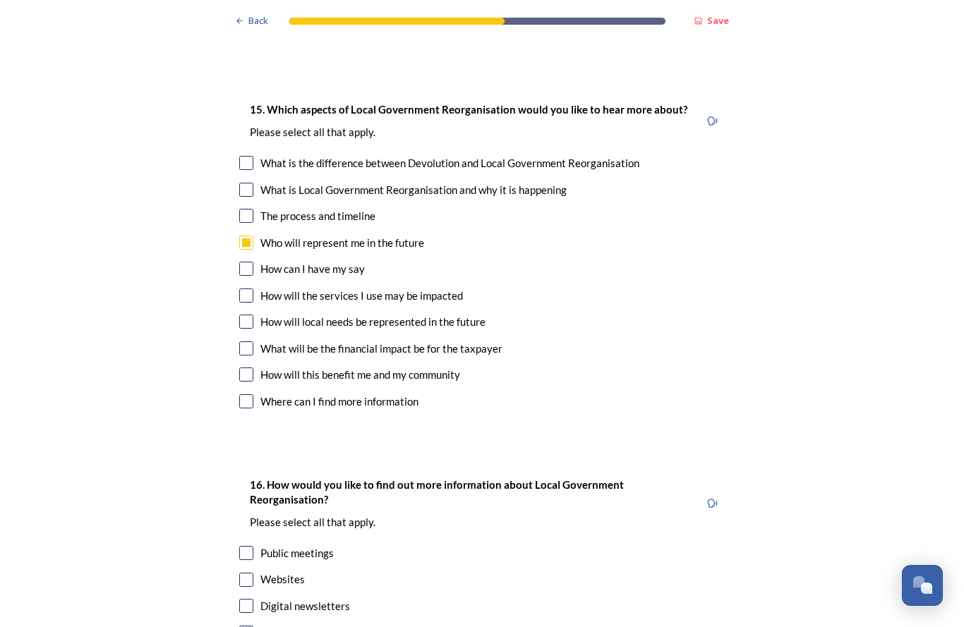
scroll to position [4214, 0]
click at [252, 262] on input "checkbox" at bounding box center [246, 269] width 14 height 14
checkbox input "true"
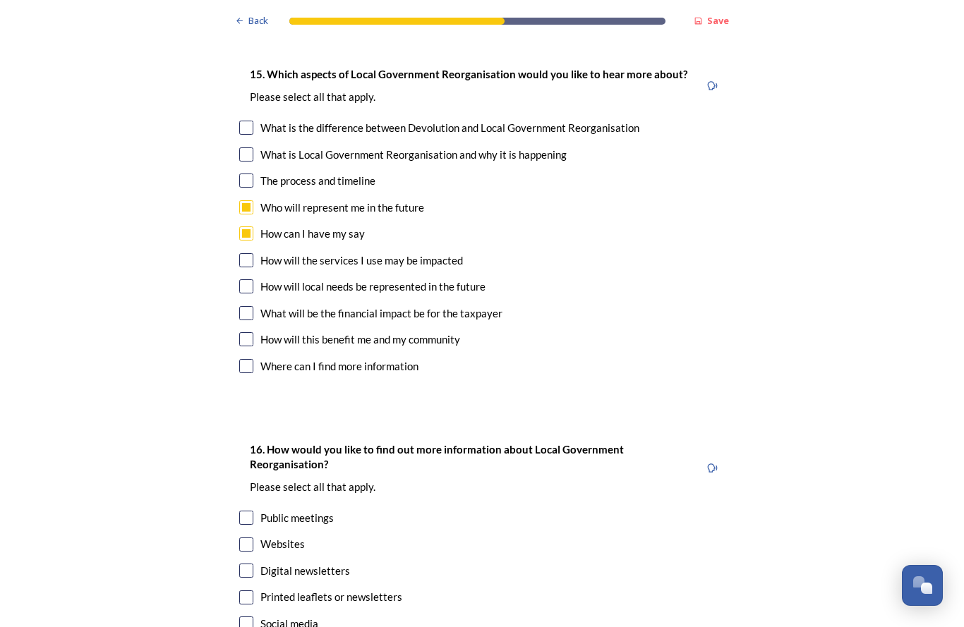
scroll to position [4251, 0]
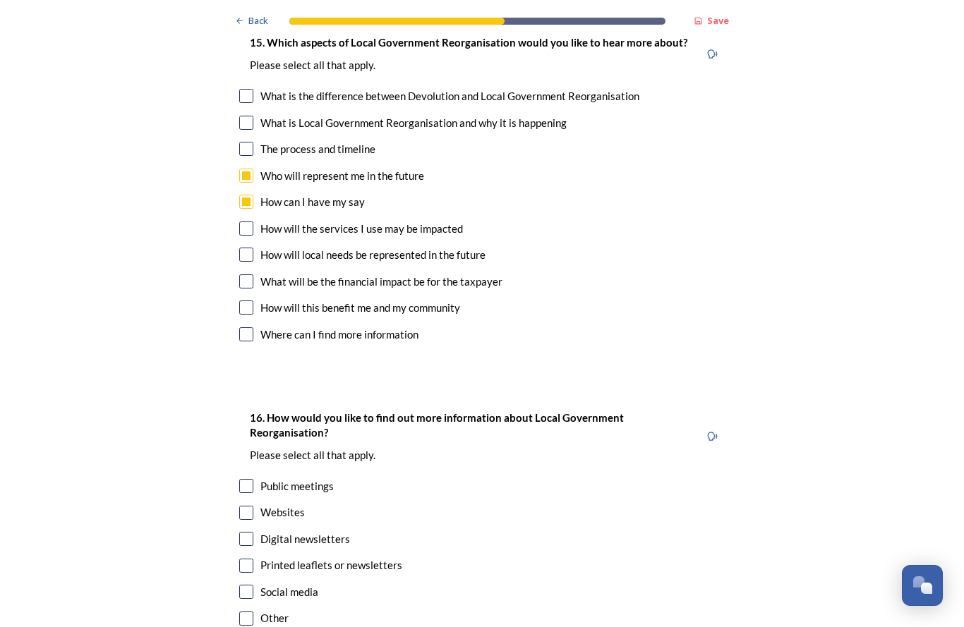
scroll to position [4281, 0]
click at [244, 248] on input "checkbox" at bounding box center [246, 255] width 14 height 14
checkbox input "true"
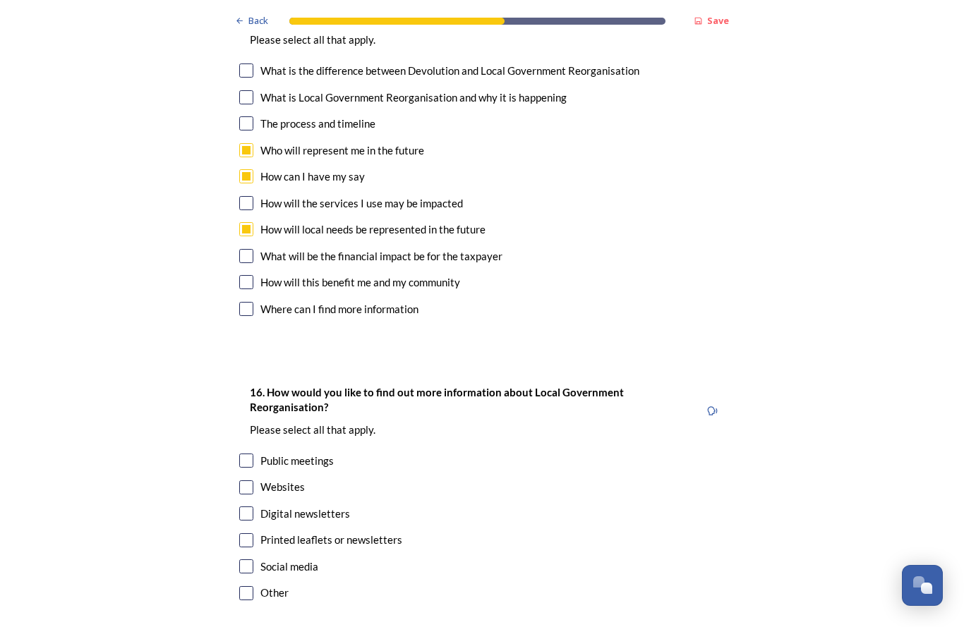
scroll to position [4308, 0]
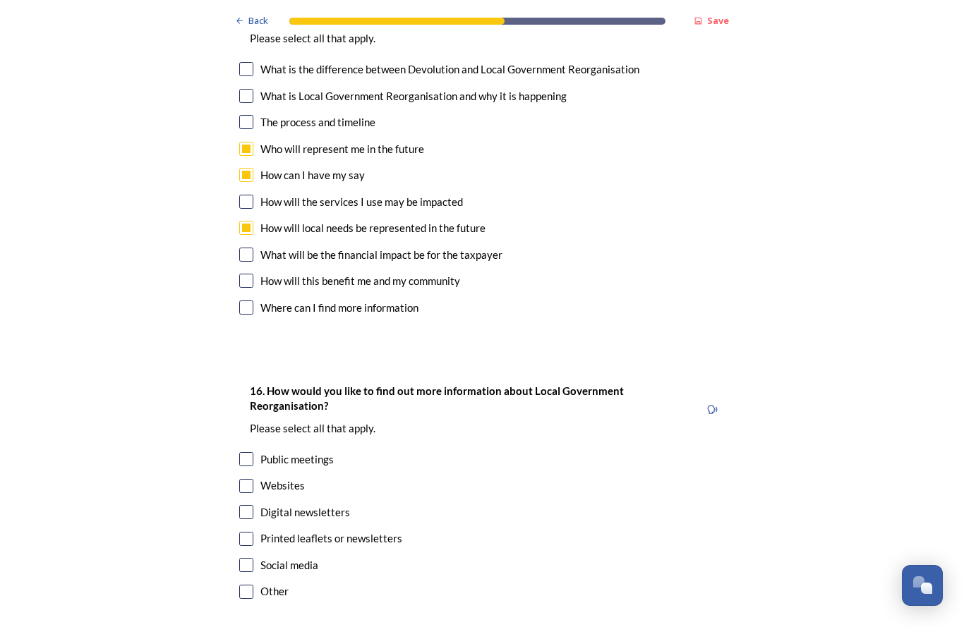
click at [246, 248] on input "checkbox" at bounding box center [246, 255] width 14 height 14
checkbox input "true"
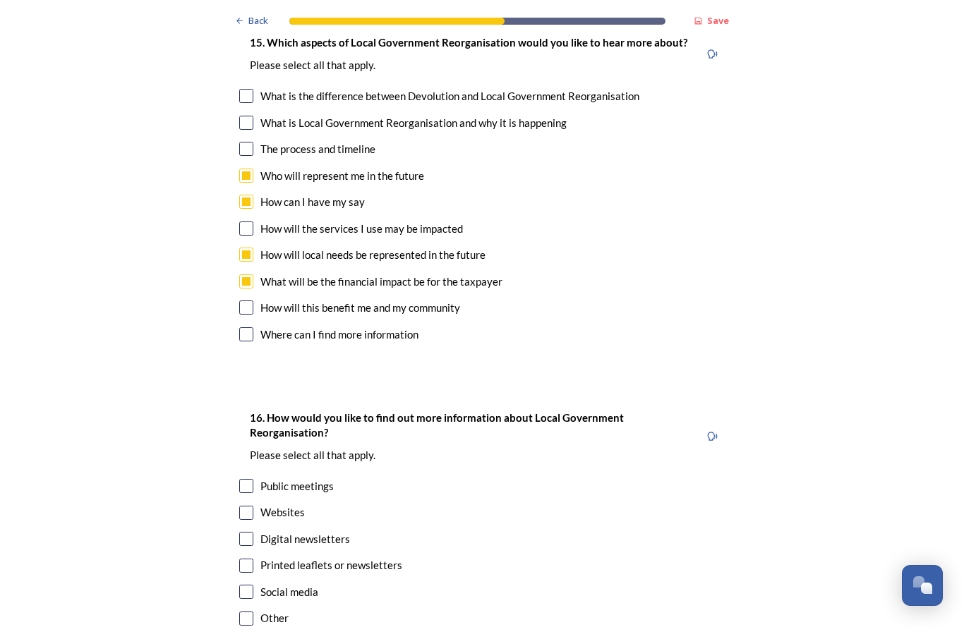
scroll to position [4281, 0]
click at [253, 301] on input "checkbox" at bounding box center [246, 308] width 14 height 14
checkbox input "true"
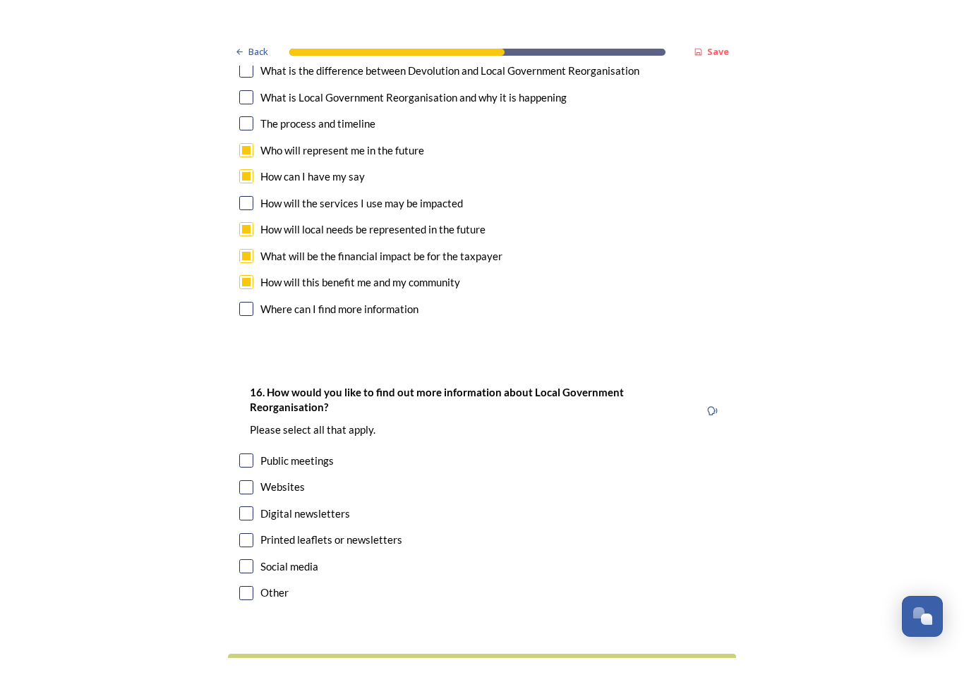
scroll to position [4337, 0]
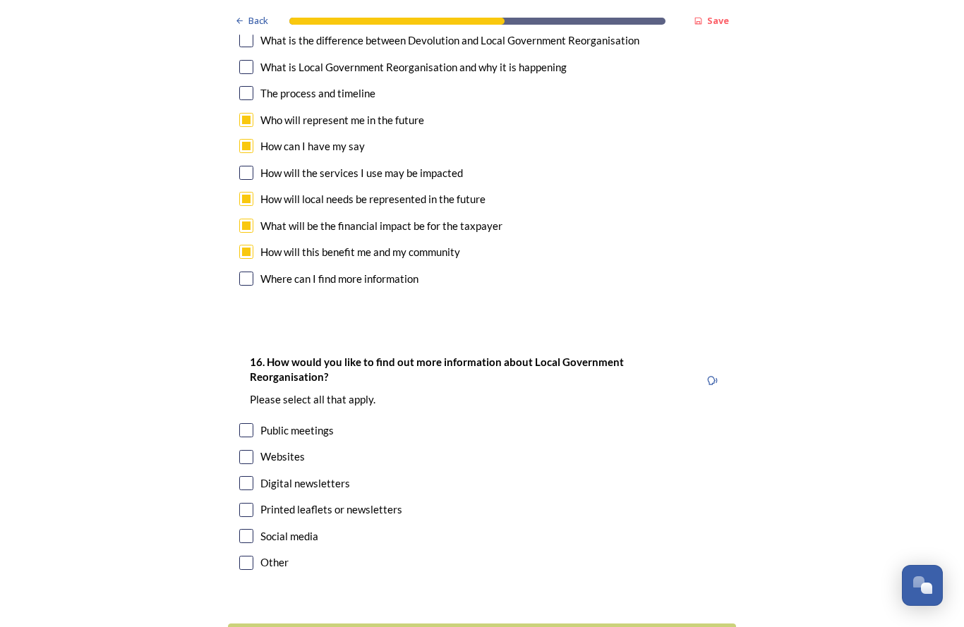
click at [250, 423] on input "checkbox" at bounding box center [246, 430] width 14 height 14
checkbox input "true"
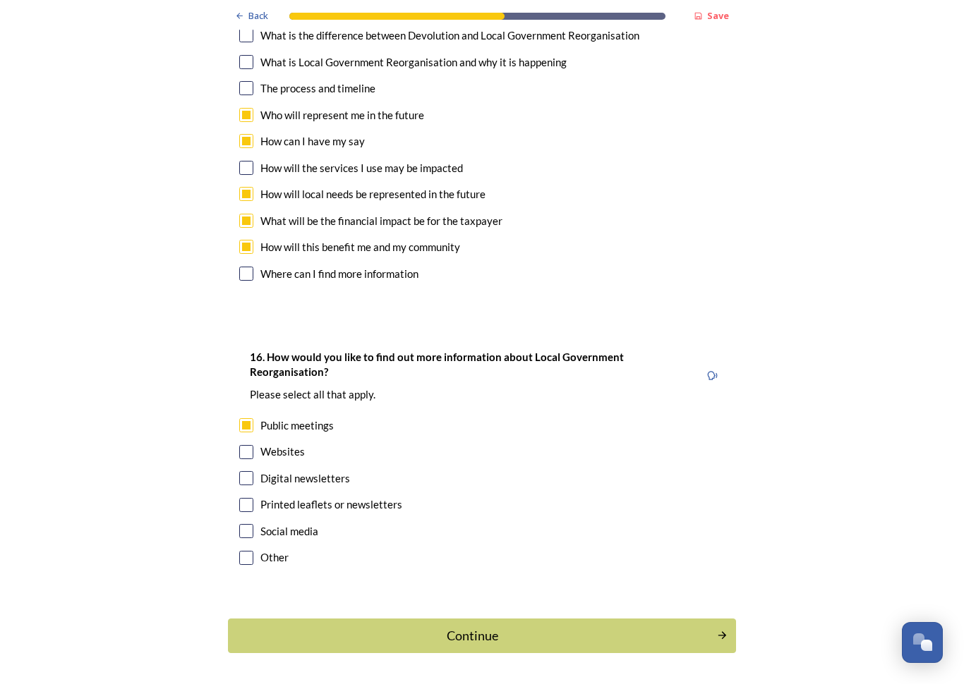
scroll to position [4275, 0]
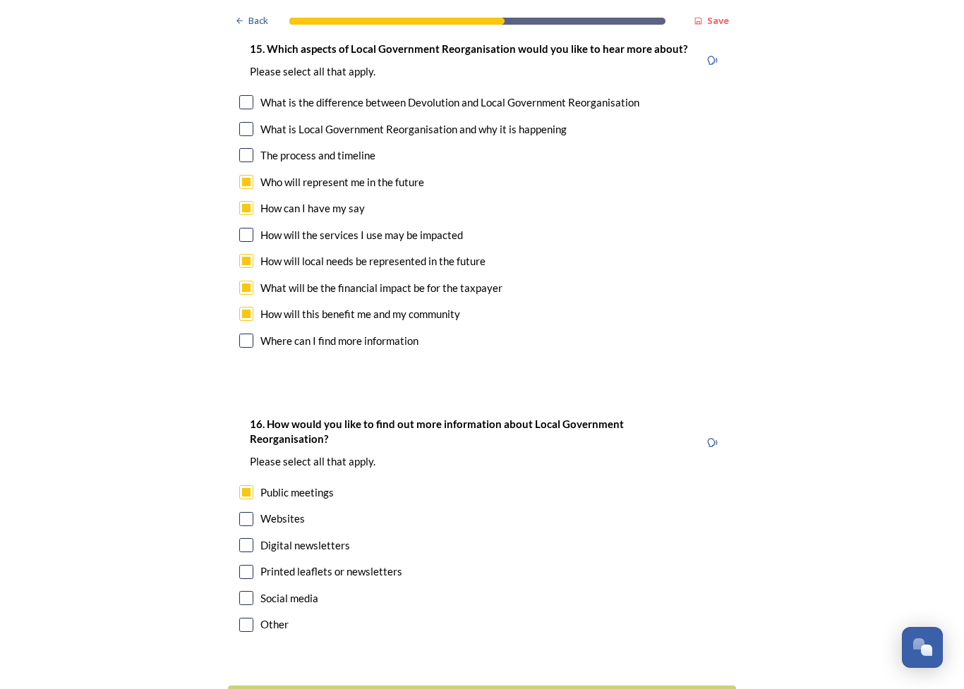
click at [248, 512] on input "checkbox" at bounding box center [246, 519] width 14 height 14
checkbox input "true"
click at [245, 591] on input "checkbox" at bounding box center [246, 598] width 14 height 14
checkbox input "true"
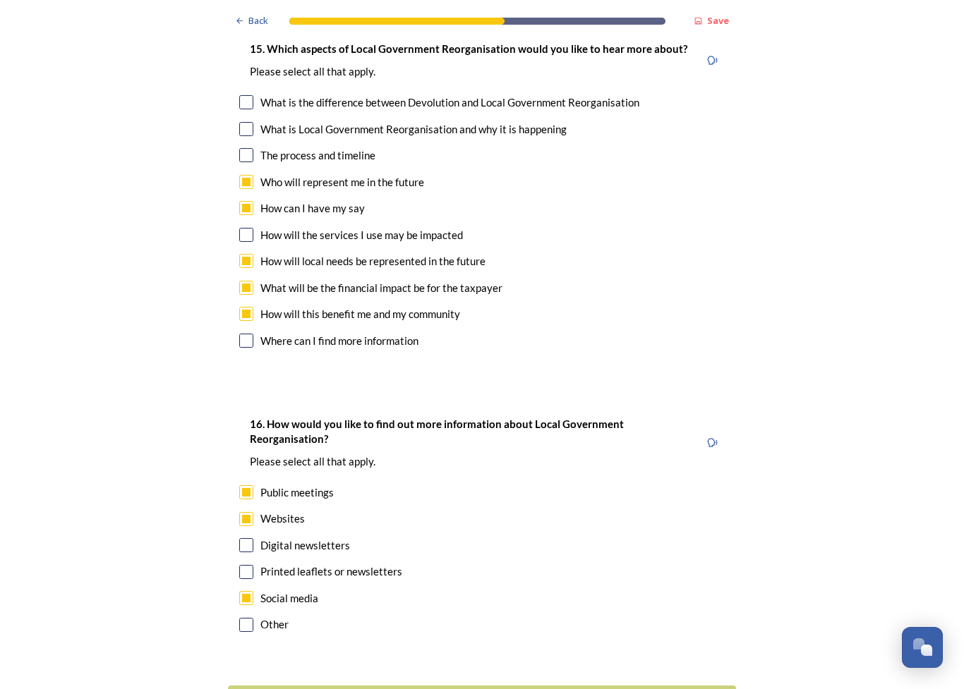
click at [246, 538] on input "checkbox" at bounding box center [246, 545] width 14 height 14
checkbox input "true"
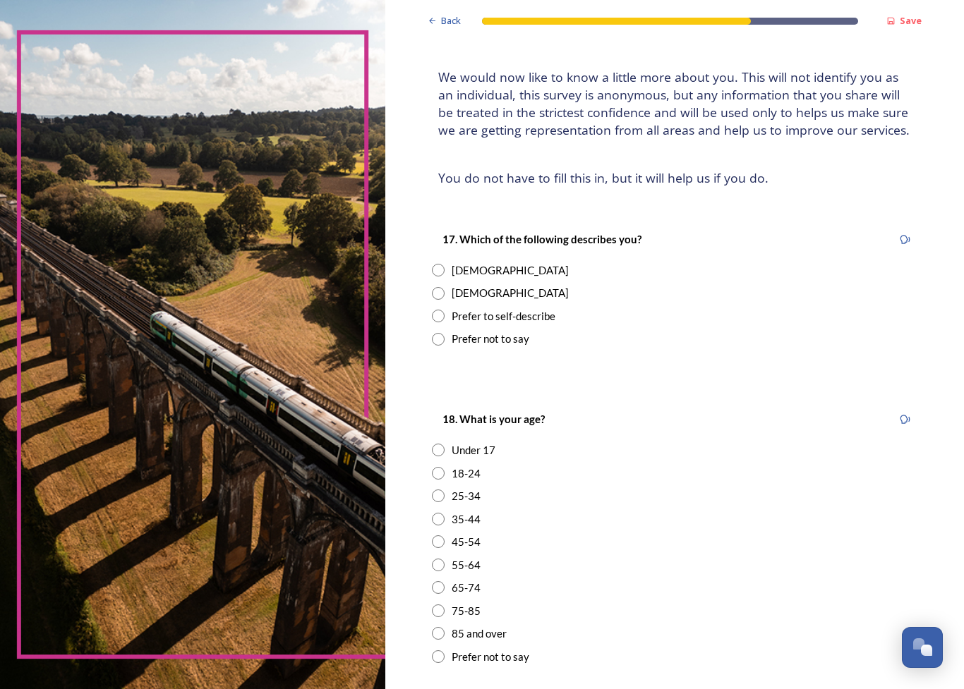
scroll to position [71, 0]
click at [432, 290] on input "radio" at bounding box center [438, 292] width 13 height 13
radio input "true"
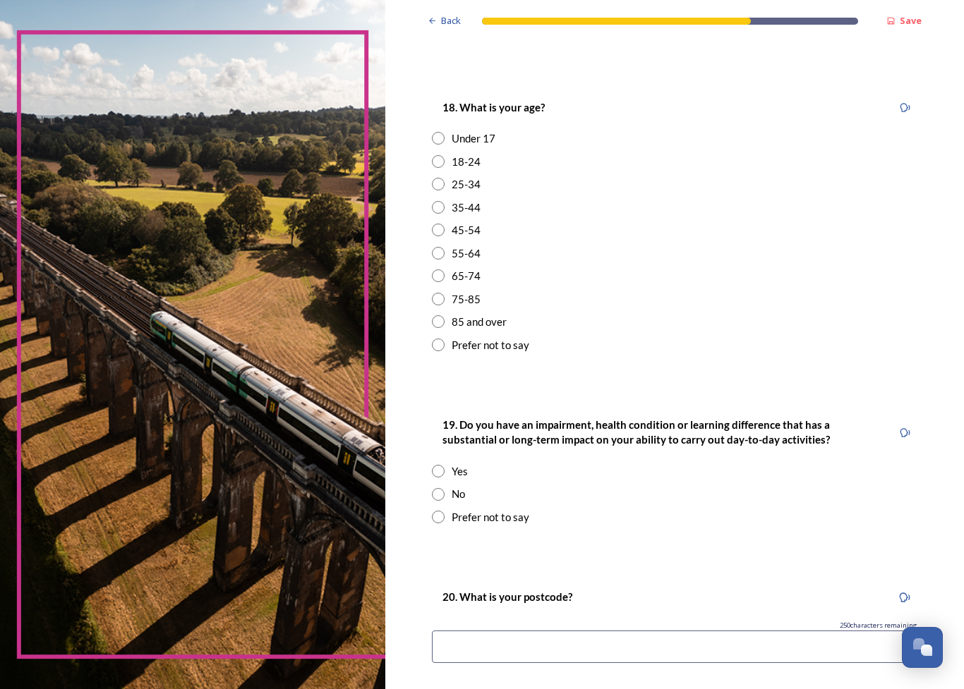
scroll to position [383, 0]
click at [432, 292] on input "radio" at bounding box center [438, 298] width 13 height 13
radio input "true"
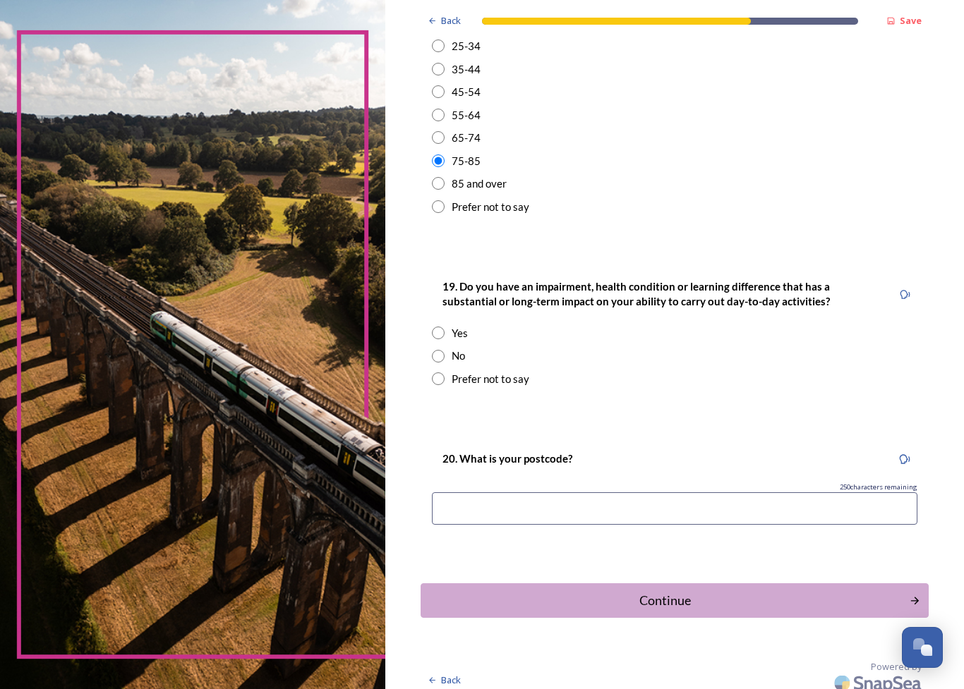
scroll to position [518, 0]
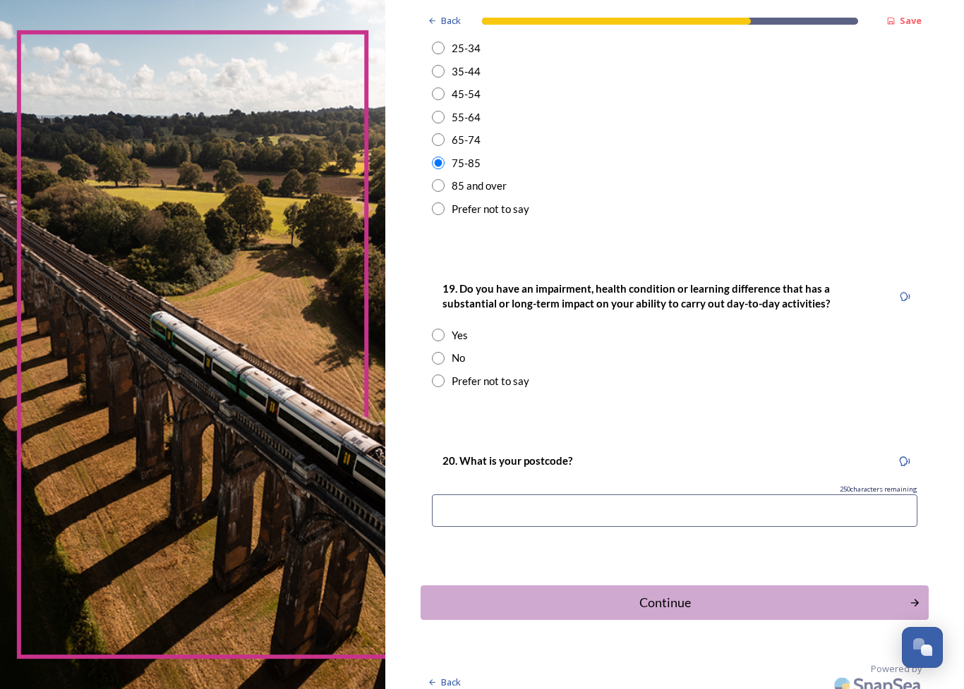
click at [432, 352] on input "radio" at bounding box center [438, 358] width 13 height 13
radio input "true"
click at [445, 494] on input at bounding box center [674, 510] width 485 height 32
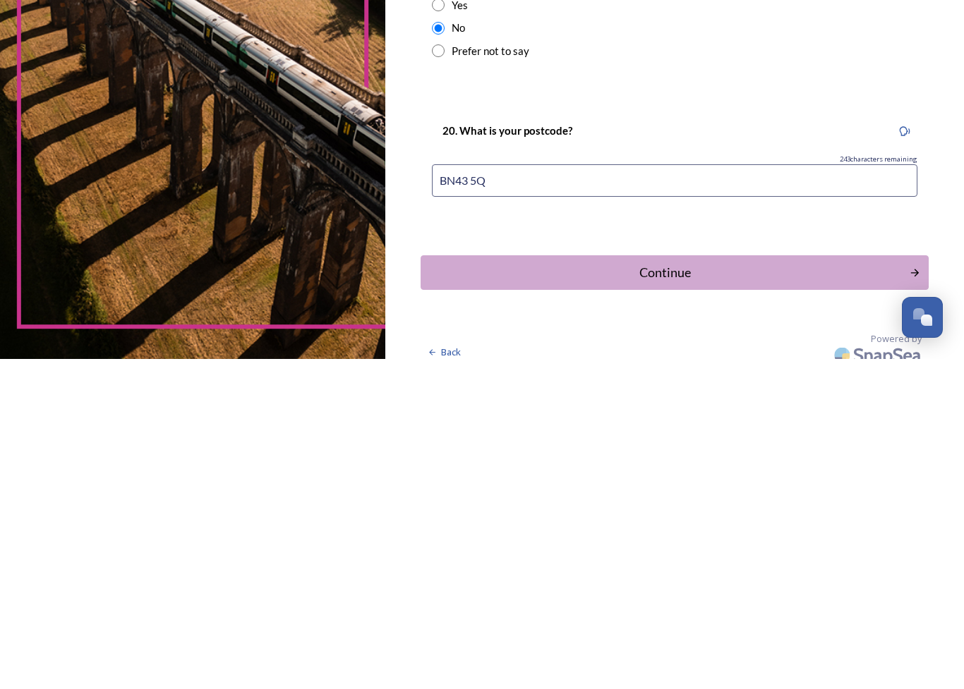
type input "BN43 5QJ"
click at [528, 593] on div "Continue" at bounding box center [664, 602] width 473 height 19
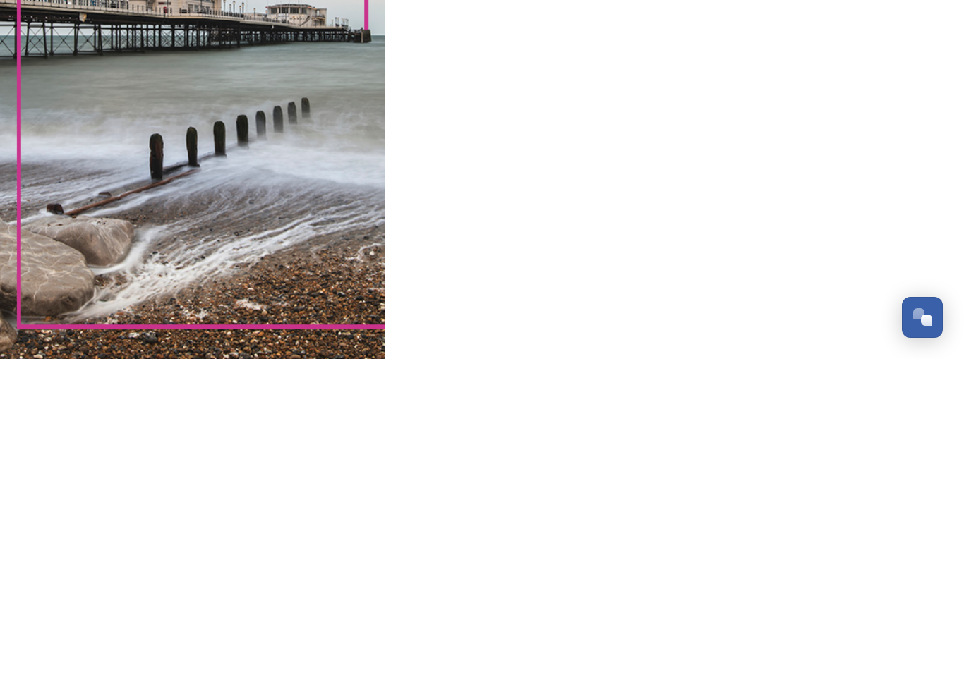
scroll to position [0, 0]
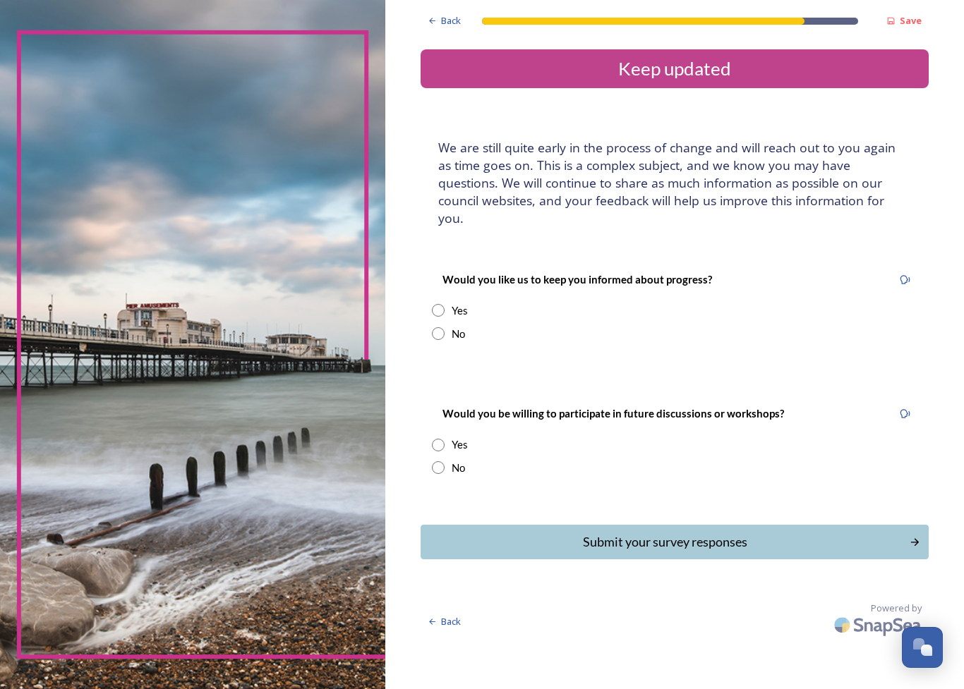
click at [432, 304] on input "radio" at bounding box center [438, 310] width 13 height 13
radio input "true"
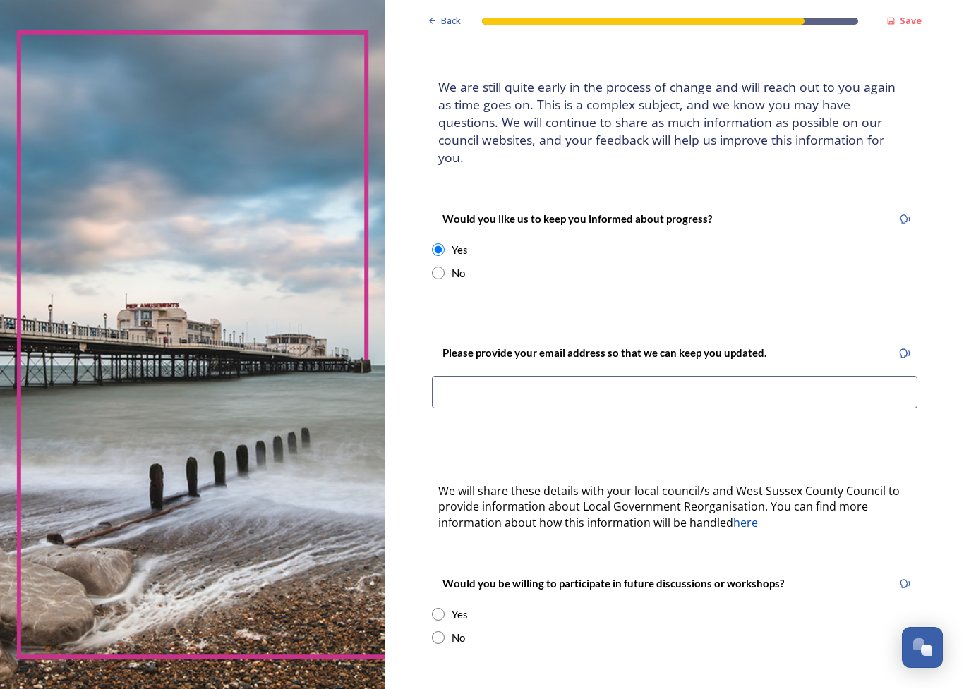
scroll to position [65, 0]
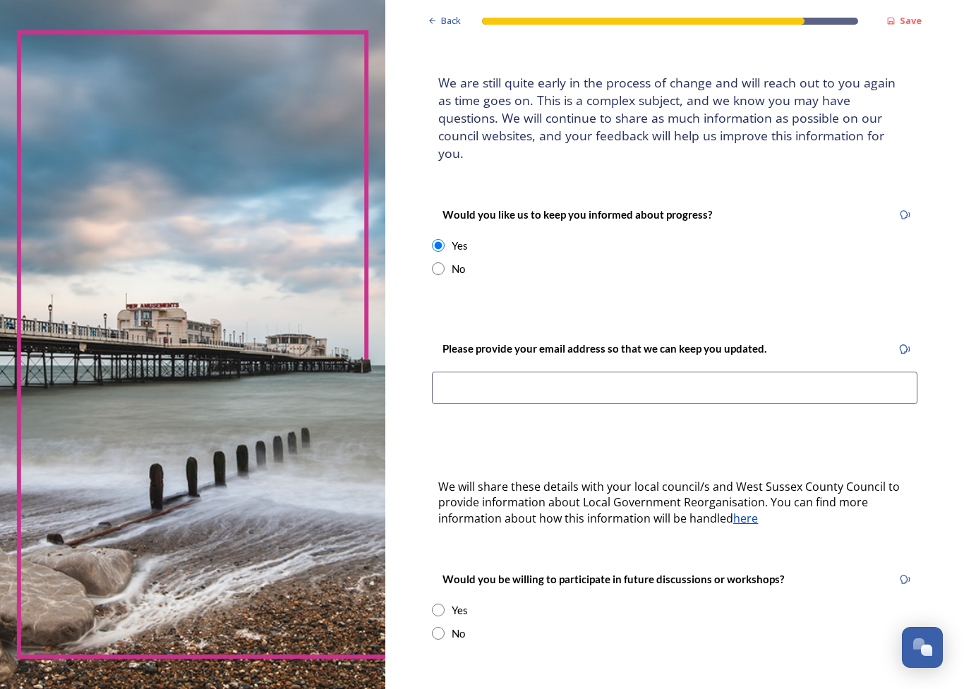
click at [444, 372] on input at bounding box center [674, 388] width 485 height 32
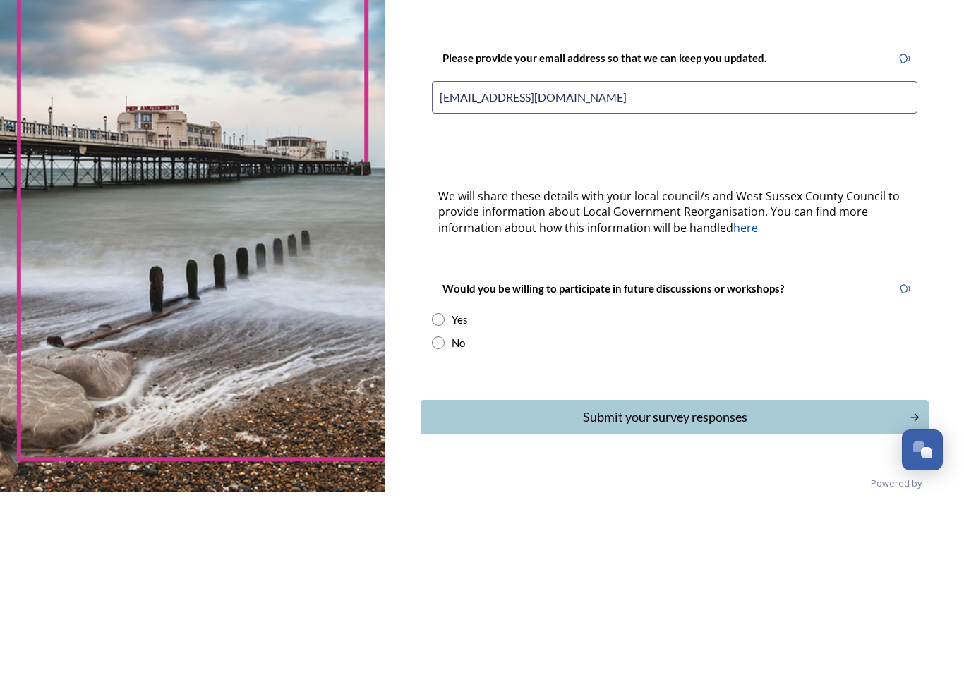
scroll to position [157, 0]
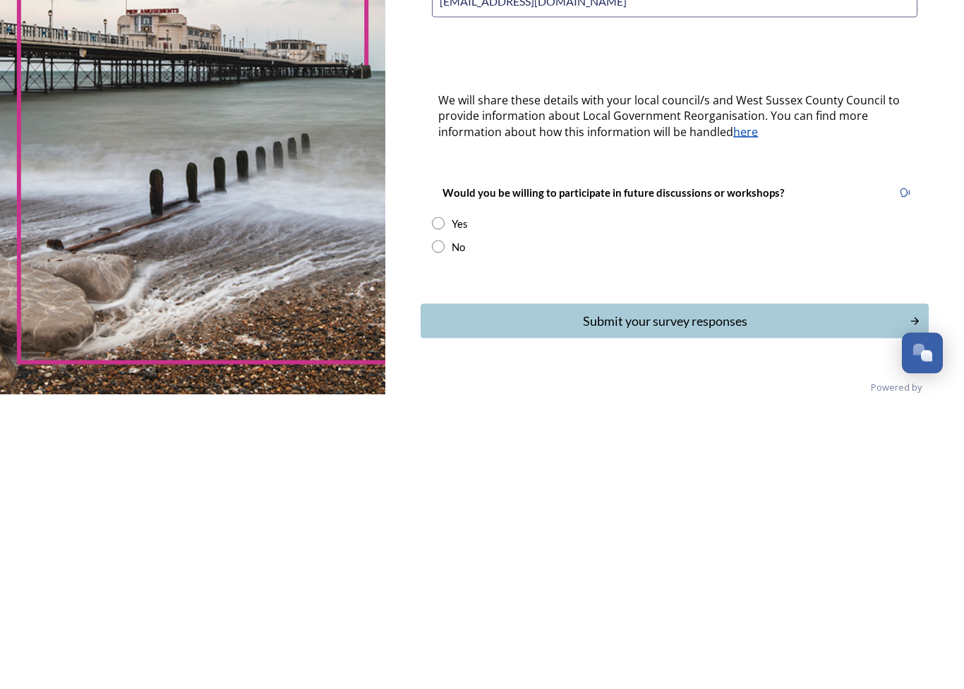
type input "[EMAIL_ADDRESS][DOMAIN_NAME]"
click at [432, 511] on input "radio" at bounding box center [438, 517] width 13 height 13
radio input "true"
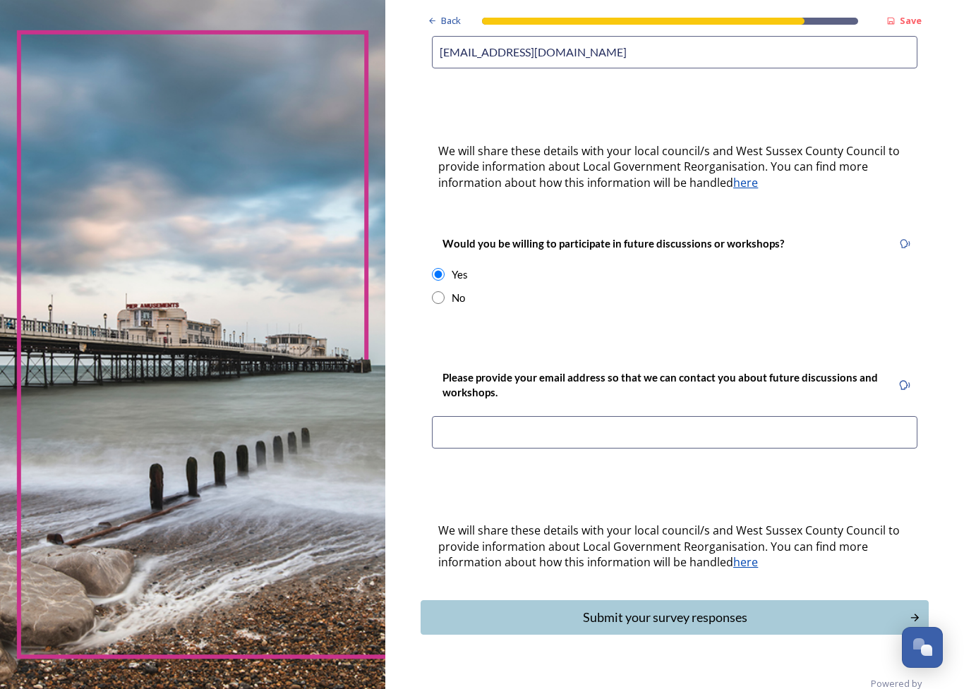
scroll to position [400, 0]
click at [441, 417] on input at bounding box center [674, 433] width 485 height 32
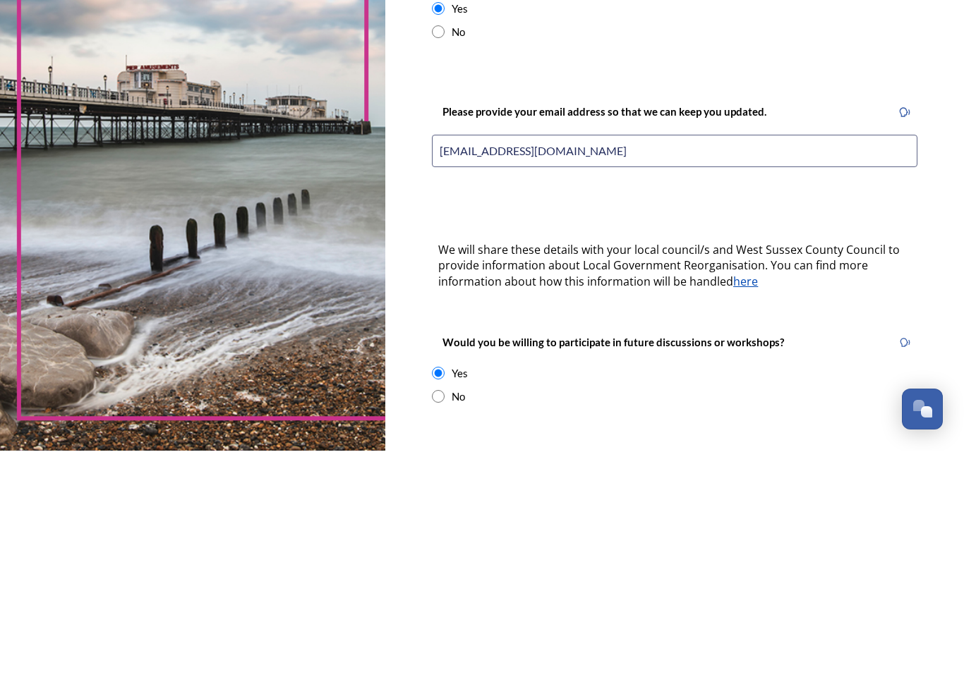
scroll to position [63, 0]
click at [440, 373] on input "[EMAIL_ADDRESS][DOMAIN_NAME]" at bounding box center [674, 389] width 485 height 32
type input "[EMAIL_ADDRESS][DOMAIN_NAME]"
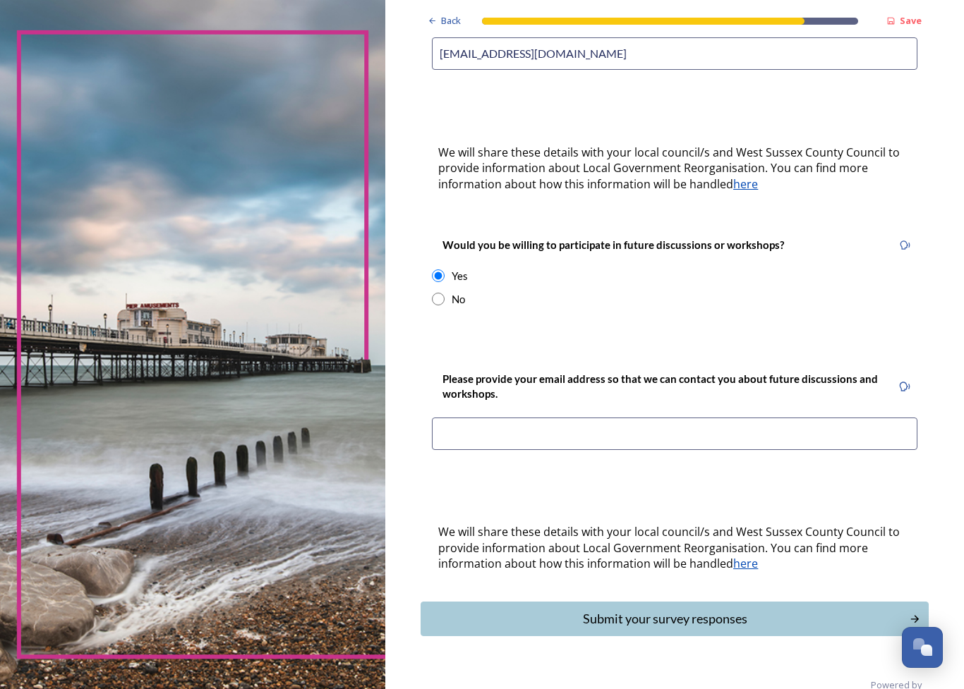
scroll to position [399, 0]
click at [432, 418] on input at bounding box center [674, 434] width 485 height 32
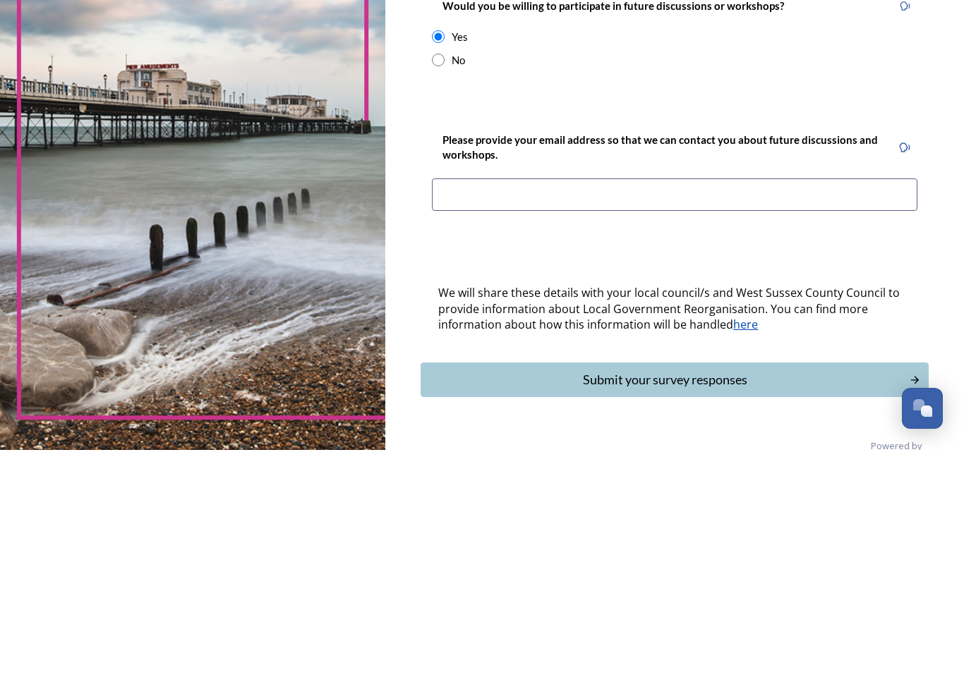
type input "M"
type input "[EMAIL_ADDRESS]"
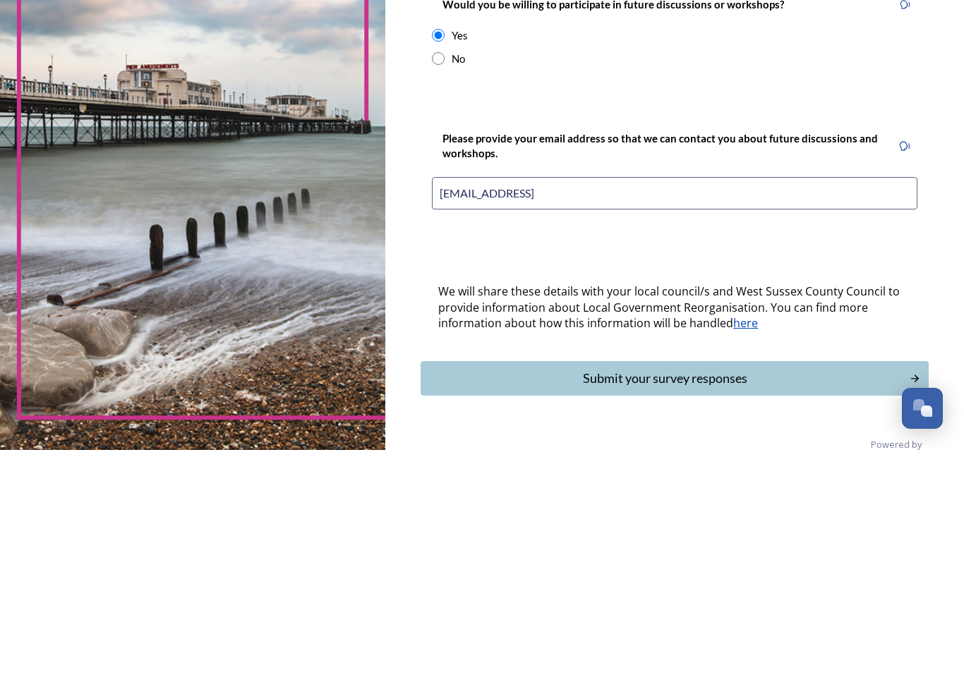
scroll to position [400, 0]
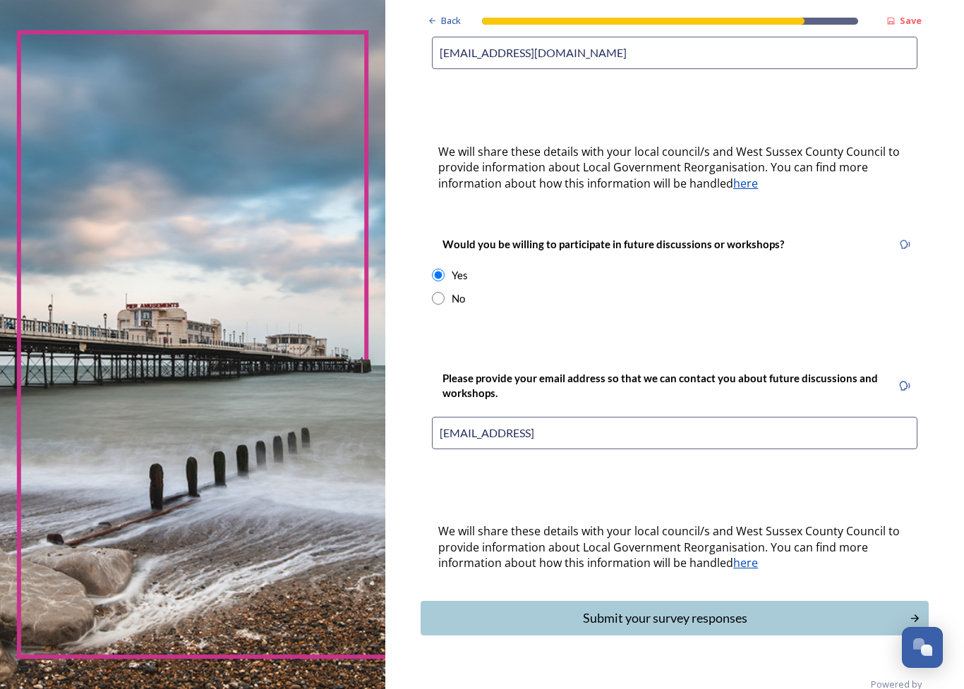
click at [607, 609] on div "Submit your survey responses" at bounding box center [664, 618] width 473 height 19
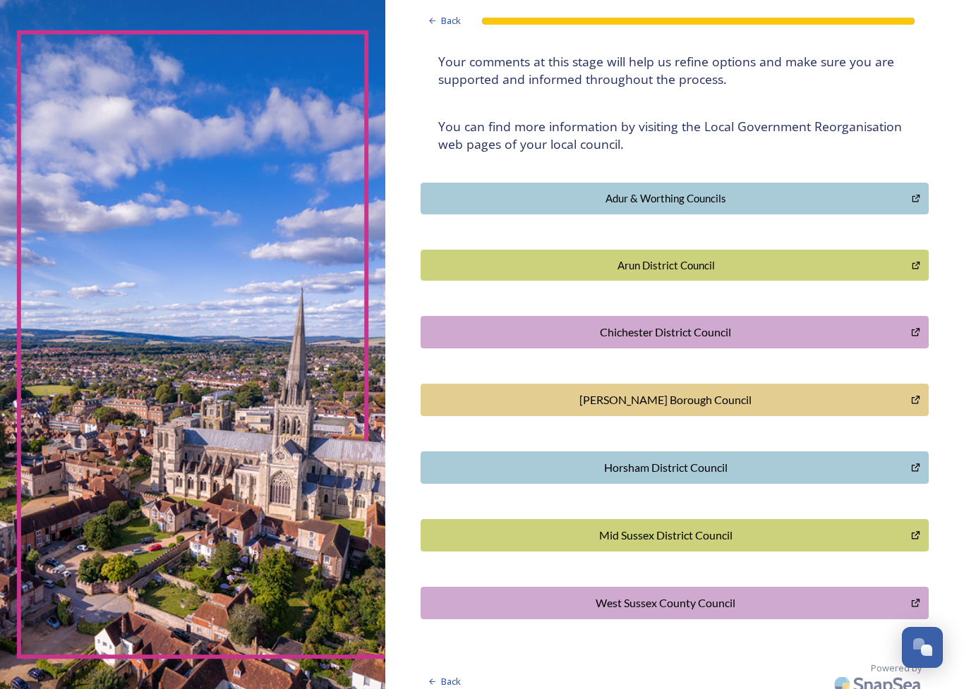
scroll to position [207, 0]
click at [796, 191] on div "Adur & Worthing Councils" at bounding box center [665, 199] width 475 height 16
